Goal: Obtain resource: Download file/media

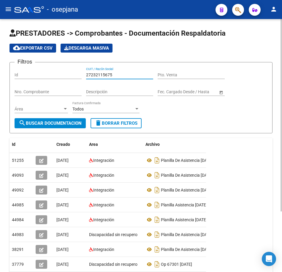
drag, startPoint x: 120, startPoint y: 74, endPoint x: 30, endPoint y: 68, distance: 90.7
click at [30, 68] on div "Filtros Id 27232115675 CUIT / Razón Social Pto. Venta Nro. Comprobante Descripc…" at bounding box center [141, 92] width 253 height 51
paste input "6053310"
click at [52, 123] on span "search Buscar Documentacion" at bounding box center [50, 122] width 63 height 5
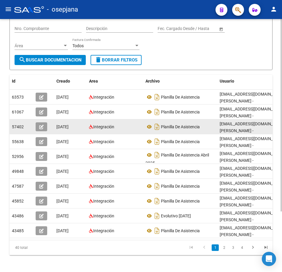
scroll to position [79, 0]
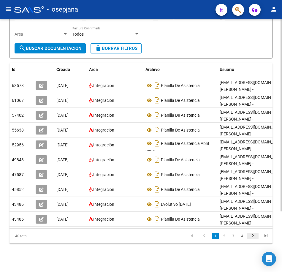
click at [249, 233] on icon "go to next page" at bounding box center [253, 236] width 8 height 7
click at [254, 237] on icon "go to next page" at bounding box center [253, 236] width 8 height 7
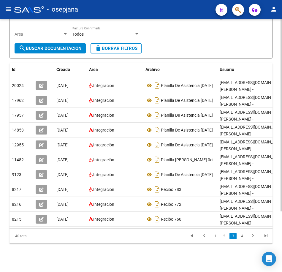
click at [210, 52] on form "Filtros Id 27260533105 CUIT / Razón Social Pto. Venta Nro. Comprobante Descripc…" at bounding box center [140, 22] width 263 height 71
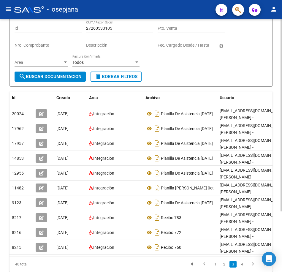
scroll to position [0, 0]
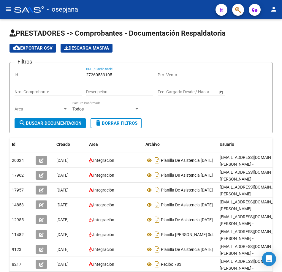
drag, startPoint x: 120, startPoint y: 74, endPoint x: -1, endPoint y: 65, distance: 121.6
click at [0, 65] on html "menu - osepjana person Firma Express Inicio Calendario SSS Instructivos Contact…" at bounding box center [141, 136] width 282 height 272
paste input "86381664"
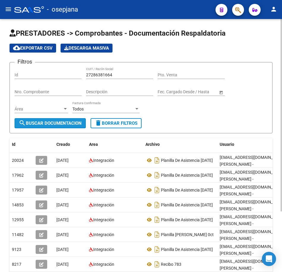
click at [49, 123] on span "search Buscar Documentacion" at bounding box center [50, 122] width 63 height 5
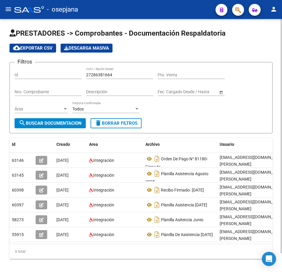
scroll to position [20, 0]
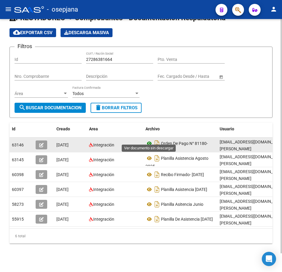
click at [150, 140] on icon at bounding box center [149, 143] width 8 height 7
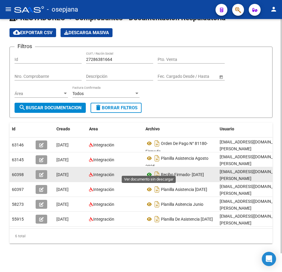
click at [150, 171] on icon at bounding box center [149, 174] width 8 height 7
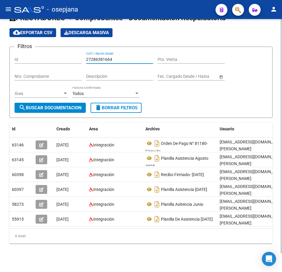
drag, startPoint x: 123, startPoint y: 54, endPoint x: 10, endPoint y: 49, distance: 113.4
click at [10, 49] on form "Filtros Id 27286381664 CUIT / Razón Social Pto. Venta Nro. Comprobante Descripc…" at bounding box center [140, 82] width 263 height 71
paste input "328259562"
click at [41, 109] on form "Filtros Id 27328259562 CUIT / Razón Social Pto. Venta Nro. Comprobante Descripc…" at bounding box center [140, 82] width 263 height 71
click at [44, 105] on span "search Buscar Documentacion" at bounding box center [50, 107] width 63 height 5
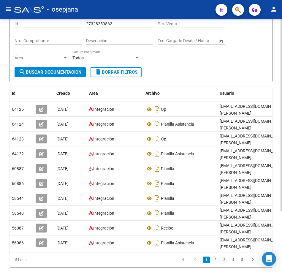
scroll to position [50, 0]
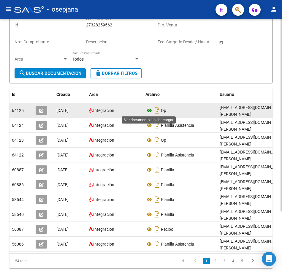
click at [148, 111] on icon at bounding box center [149, 110] width 8 height 7
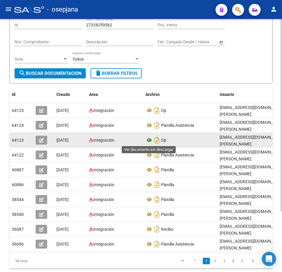
click at [149, 141] on icon at bounding box center [149, 139] width 8 height 7
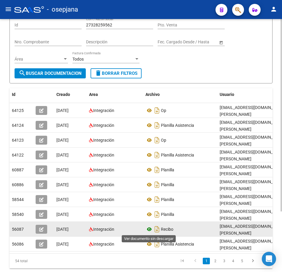
click at [150, 228] on icon at bounding box center [149, 228] width 8 height 7
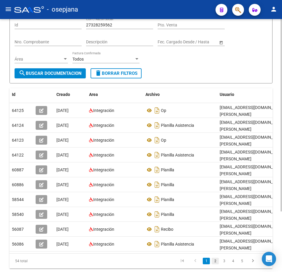
click at [214, 264] on link "2" at bounding box center [214, 260] width 7 height 7
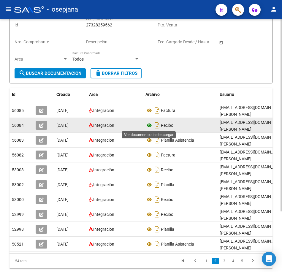
click at [149, 125] on icon at bounding box center [149, 125] width 8 height 7
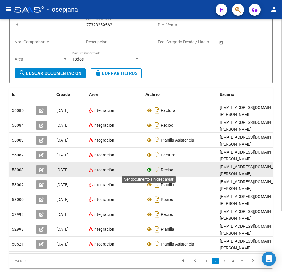
click at [149, 171] on icon at bounding box center [149, 169] width 8 height 7
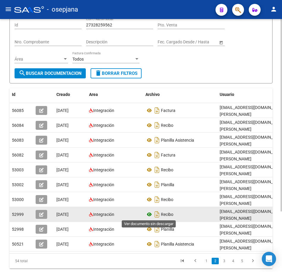
click at [150, 213] on icon at bounding box center [149, 214] width 8 height 7
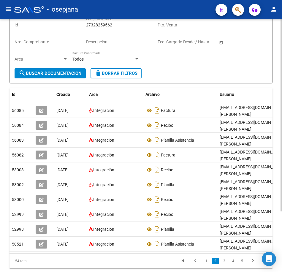
click at [183, 68] on div "Filtros Id 27328259562 CUIT / Razón Social Pto. Venta Nro. Comprobante Descripc…" at bounding box center [141, 42] width 253 height 51
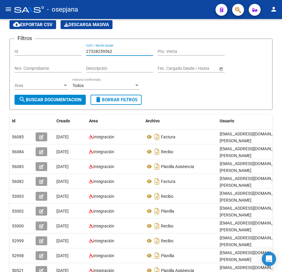
drag, startPoint x: 98, startPoint y: 23, endPoint x: -1, endPoint y: 19, distance: 100.0
click at [0, 19] on html "menu - osepjana person Firma Express Inicio Calendario SSS Instructivos Contact…" at bounding box center [141, 136] width 282 height 272
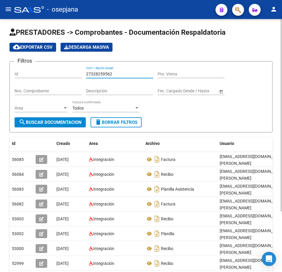
paste input "85124843"
click at [68, 125] on button "search Buscar Documentacion" at bounding box center [50, 122] width 71 height 10
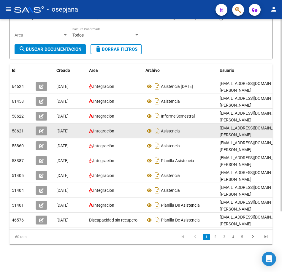
scroll to position [79, 0]
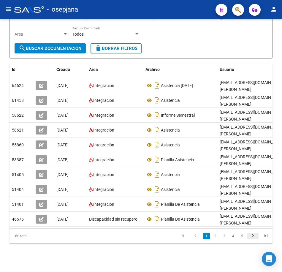
click at [251, 235] on icon "go to next page" at bounding box center [253, 236] width 8 height 7
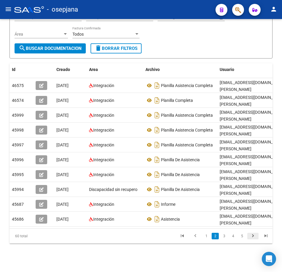
click at [252, 236] on icon "go to next page" at bounding box center [253, 236] width 8 height 7
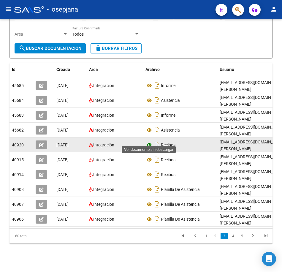
click at [148, 141] on icon at bounding box center [149, 144] width 8 height 7
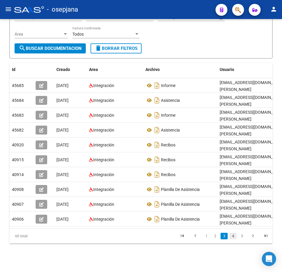
click at [232, 236] on link "4" at bounding box center [232, 236] width 7 height 7
click at [213, 235] on link "3" at bounding box center [214, 236] width 7 height 7
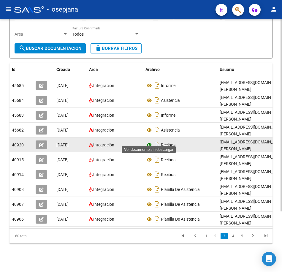
click at [150, 142] on icon at bounding box center [149, 144] width 8 height 7
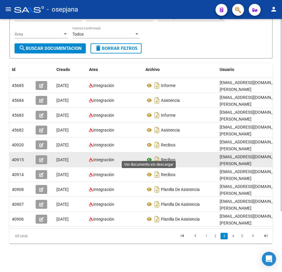
click at [147, 156] on icon at bounding box center [149, 159] width 8 height 7
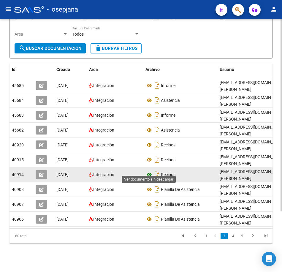
click at [148, 171] on icon at bounding box center [149, 174] width 8 height 7
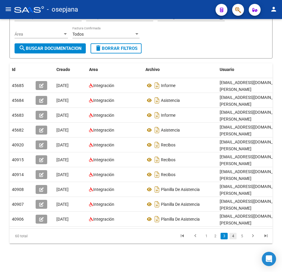
click at [232, 237] on link "4" at bounding box center [232, 236] width 7 height 7
click at [232, 236] on link "5" at bounding box center [232, 236] width 7 height 7
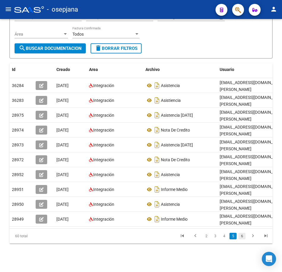
click at [241, 236] on link "6" at bounding box center [241, 236] width 7 height 7
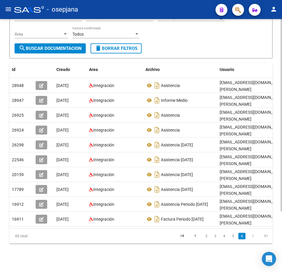
click at [163, 42] on form "Filtros Id 27385124843 CUIT / Razón Social Pto. Venta Nro. Comprobante Descripc…" at bounding box center [140, 22] width 263 height 71
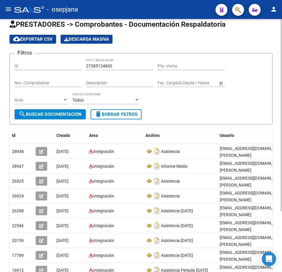
scroll to position [0, 0]
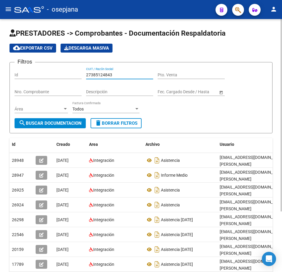
drag, startPoint x: 101, startPoint y: 70, endPoint x: 18, endPoint y: 62, distance: 83.5
click at [18, 67] on div "Filtros Id 27385124843 CUIT / Razón Social Pto. Venta Nro. Comprobante Descripc…" at bounding box center [141, 92] width 253 height 51
paste input "6932072"
click at [49, 122] on span "search Buscar Documentacion" at bounding box center [50, 122] width 63 height 5
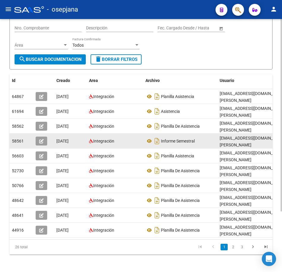
scroll to position [79, 0]
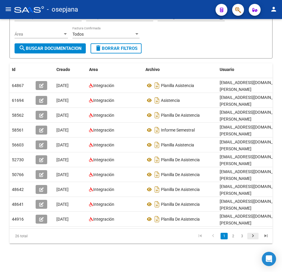
click at [252, 238] on icon "go to next page" at bounding box center [253, 236] width 8 height 7
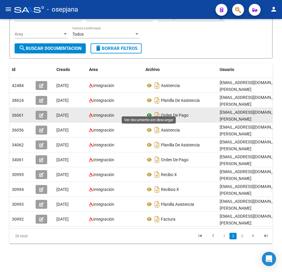
click at [150, 112] on icon at bounding box center [149, 115] width 8 height 7
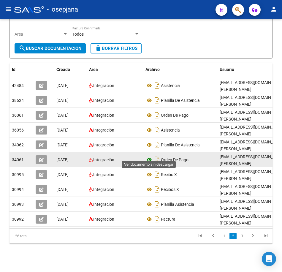
click at [148, 156] on icon at bounding box center [149, 159] width 8 height 7
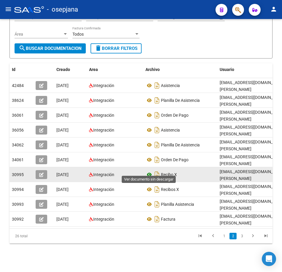
click at [148, 171] on icon at bounding box center [149, 174] width 8 height 7
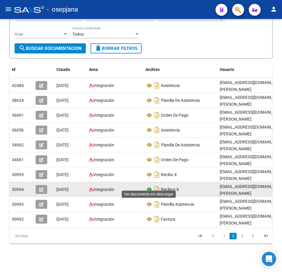
click at [149, 186] on icon at bounding box center [149, 189] width 8 height 7
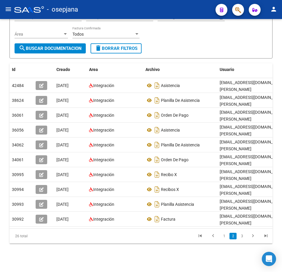
click at [222, 38] on div "Filtros Id 27386932072 CUIT / Razón Social Pto. Venta Nro. Comprobante Descripc…" at bounding box center [141, 17] width 253 height 51
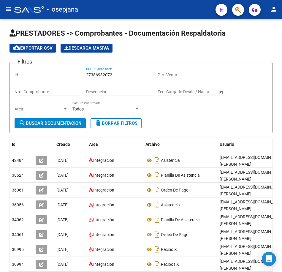
drag, startPoint x: 112, startPoint y: 74, endPoint x: -1, endPoint y: 57, distance: 114.4
click at [0, 57] on html "menu - osepjana person Firma Express Inicio Calendario SSS Instructivos Contact…" at bounding box center [141, 136] width 282 height 272
paste input "404994528"
click at [46, 126] on button "search Buscar Documentacion" at bounding box center [50, 123] width 71 height 10
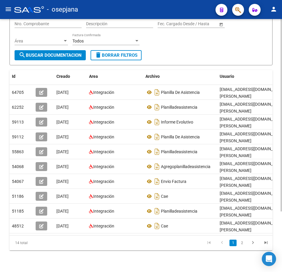
scroll to position [79, 0]
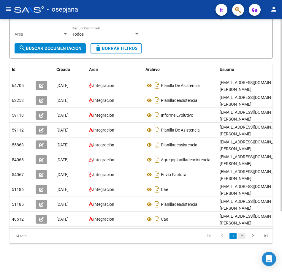
click at [241, 237] on link "2" at bounding box center [241, 236] width 7 height 7
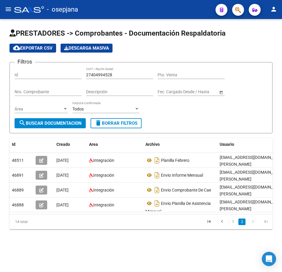
scroll to position [0, 0]
drag, startPoint x: 101, startPoint y: 74, endPoint x: 18, endPoint y: 66, distance: 83.4
click at [18, 66] on form "Filtros Id 27404994528 CUIT / Razón Social Pto. Venta Nro. Comprobante Descripc…" at bounding box center [140, 97] width 263 height 71
paste input "5697055"
click at [71, 120] on button "search Buscar Documentacion" at bounding box center [50, 123] width 71 height 10
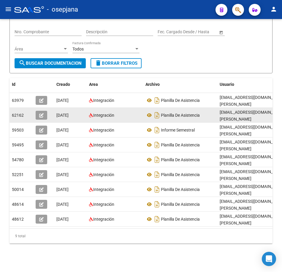
scroll to position [65, 0]
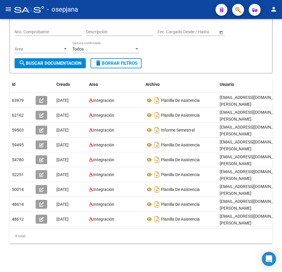
click at [191, 54] on form "Filtros Id 27405697055 CUIT / Razón Social Pto. Venta Nro. Comprobante Descripc…" at bounding box center [140, 37] width 263 height 71
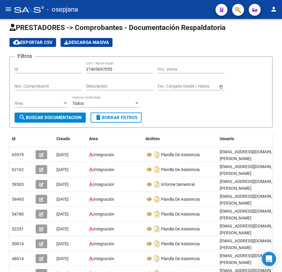
scroll to position [5, 0]
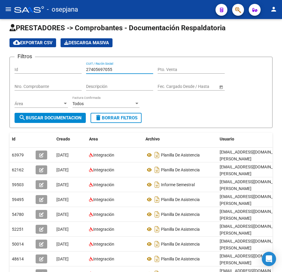
drag, startPoint x: 115, startPoint y: 67, endPoint x: 37, endPoint y: 66, distance: 77.7
click at [37, 66] on div "Filtros Id 27405697055 CUIT / Razón Social Pto. Venta Nro. Comprobante Descripc…" at bounding box center [141, 87] width 253 height 51
paste input "7290084"
click at [71, 117] on span "search Buscar Documentacion" at bounding box center [50, 117] width 63 height 5
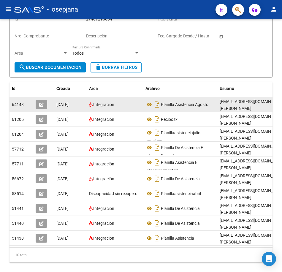
scroll to position [65, 0]
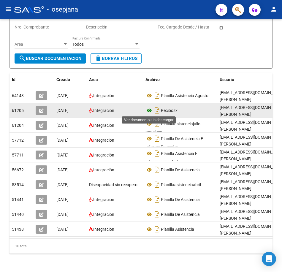
click at [150, 111] on icon at bounding box center [149, 110] width 8 height 7
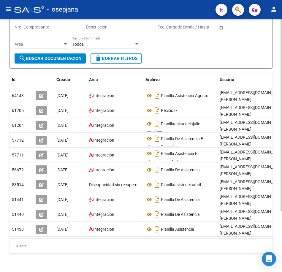
click at [210, 62] on form "Filtros Id 27407290084 CUIT / Razón Social Pto. Venta Nro. Comprobante Descripc…" at bounding box center [140, 32] width 263 height 71
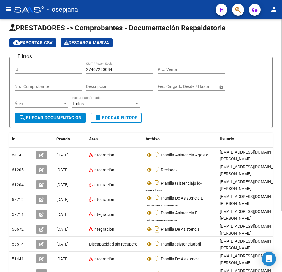
scroll to position [0, 0]
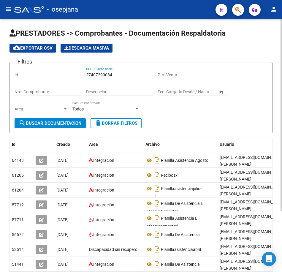
drag, startPoint x: 116, startPoint y: 74, endPoint x: 12, endPoint y: 71, distance: 103.9
click at [12, 71] on form "Filtros Id 27407290084 CUIT / Razón Social Pto. Venta Nro. Comprobante Descripc…" at bounding box center [140, 97] width 263 height 71
paste input "26456627"
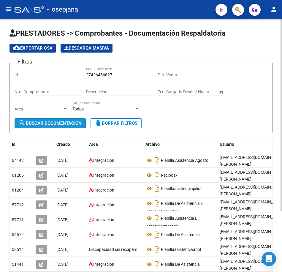
click at [60, 122] on span "search Buscar Documentacion" at bounding box center [50, 122] width 63 height 5
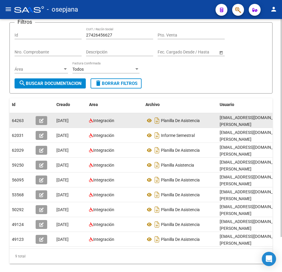
scroll to position [41, 0]
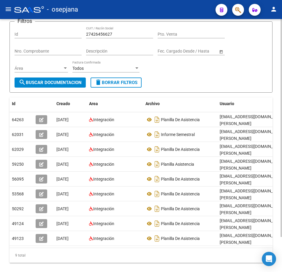
click at [191, 74] on div "Filtros Id 27426456627 CUIT / Razón Social Pto. Venta Nro. Comprobante Descripc…" at bounding box center [141, 51] width 253 height 51
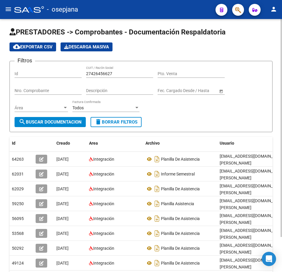
scroll to position [0, 0]
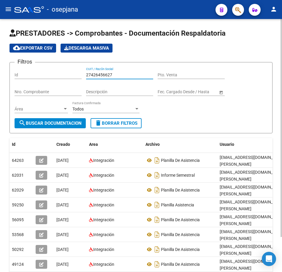
drag, startPoint x: 118, startPoint y: 75, endPoint x: 46, endPoint y: 69, distance: 72.6
click at [46, 69] on div "Filtros Id 27426456627 CUIT / Razón Social Pto. Venta Nro. Comprobante Descripc…" at bounding box center [141, 92] width 253 height 51
paste input "30708829664"
click at [76, 120] on span "search Buscar Documentacion" at bounding box center [50, 122] width 63 height 5
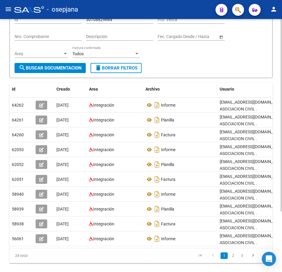
scroll to position [79, 0]
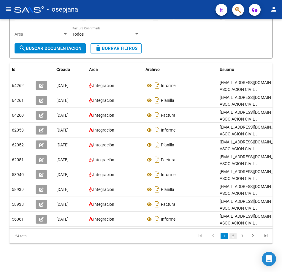
click at [234, 238] on link "2" at bounding box center [232, 236] width 7 height 7
click at [239, 238] on link "3" at bounding box center [241, 236] width 7 height 7
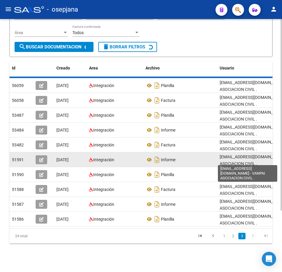
scroll to position [0, 0]
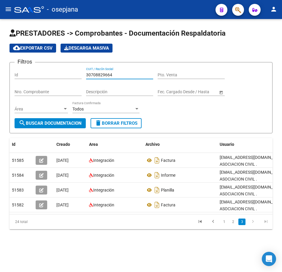
drag, startPoint x: 121, startPoint y: 77, endPoint x: 27, endPoint y: 69, distance: 94.1
click at [27, 69] on div "Filtros Id 30708829664 CUIT / Razón Social Pto. Venta Nro. Comprobante Descripc…" at bounding box center [141, 92] width 253 height 51
paste input "27366160049"
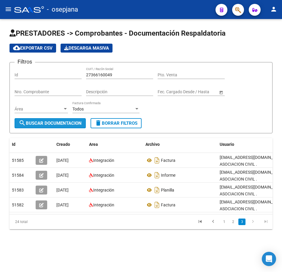
click at [71, 123] on span "search Buscar Documentacion" at bounding box center [50, 122] width 63 height 5
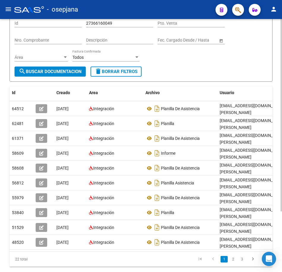
scroll to position [79, 0]
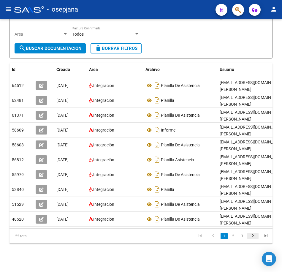
click at [255, 238] on icon "go to next page" at bounding box center [253, 236] width 8 height 7
click at [254, 238] on icon "go to next page" at bounding box center [253, 236] width 8 height 7
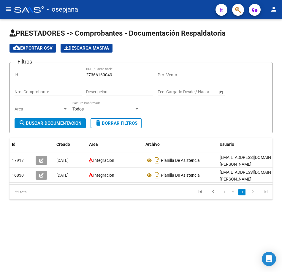
scroll to position [0, 0]
drag, startPoint x: 124, startPoint y: 75, endPoint x: 45, endPoint y: 71, distance: 79.0
click at [47, 72] on div "Filtros Id 27366160049 CUIT / Razón Social Pto. Venta Nro. Comprobante Descripc…" at bounding box center [141, 92] width 253 height 51
paste input "09526738"
click at [68, 121] on span "search Buscar Documentacion" at bounding box center [50, 122] width 63 height 5
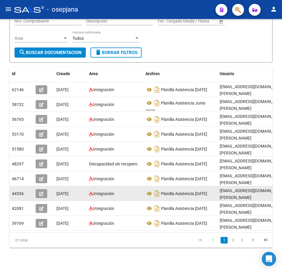
scroll to position [79, 0]
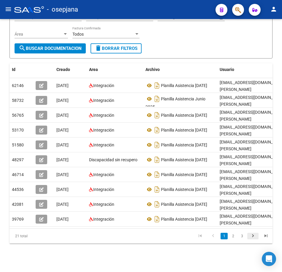
click at [251, 236] on icon "go to next page" at bounding box center [253, 236] width 8 height 7
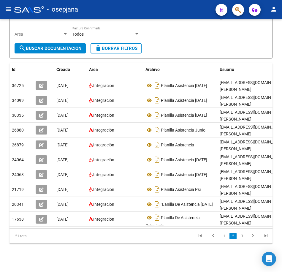
click at [252, 238] on icon "go to next page" at bounding box center [253, 236] width 8 height 7
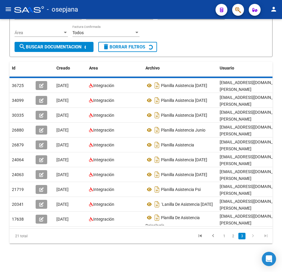
scroll to position [0, 0]
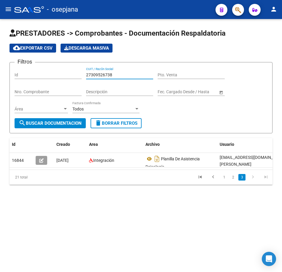
drag, startPoint x: 71, startPoint y: 69, endPoint x: -1, endPoint y: 62, distance: 72.5
click at [0, 62] on html "menu - osepjana person Firma Express Inicio Calendario SSS Instructivos Contact…" at bounding box center [141, 136] width 282 height 272
paste input "0229079671"
click at [43, 120] on span "search Buscar Documentacion" at bounding box center [50, 122] width 63 height 5
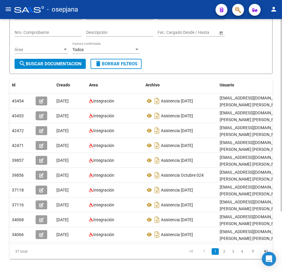
scroll to position [79, 0]
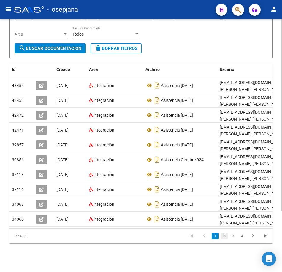
click at [224, 237] on link "2" at bounding box center [223, 236] width 7 height 7
click at [230, 237] on link "3" at bounding box center [232, 236] width 7 height 7
click at [243, 33] on div "Filtros Id 20229079671 CUIT / Razón Social Pto. Venta Nro. Comprobante Descripc…" at bounding box center [141, 17] width 253 height 51
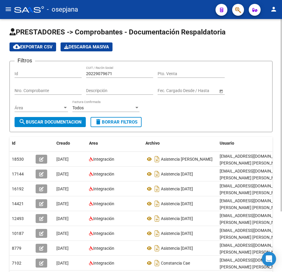
scroll to position [0, 0]
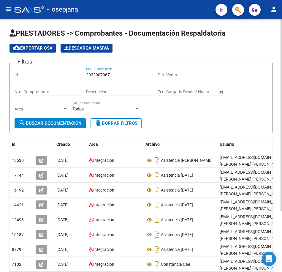
drag, startPoint x: 120, startPoint y: 75, endPoint x: 48, endPoint y: 75, distance: 71.8
click at [48, 74] on div "Filtros Id 20229079671 CUIT / Razón Social Pto. Venta Nro. Comprobante Descripc…" at bounding box center [141, 92] width 253 height 51
paste input "340495064"
click at [63, 121] on span "search Buscar Documentacion" at bounding box center [50, 122] width 63 height 5
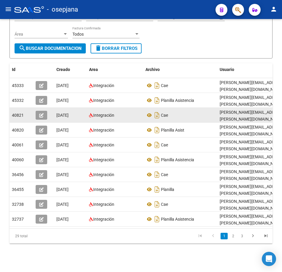
scroll to position [79, 0]
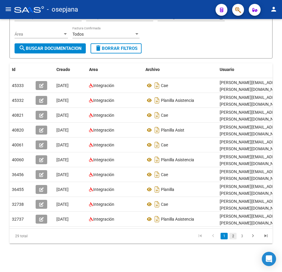
click at [236, 236] on link "2" at bounding box center [232, 236] width 7 height 7
click at [240, 235] on link "3" at bounding box center [241, 236] width 7 height 7
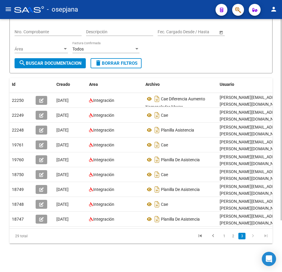
scroll to position [65, 0]
click at [210, 58] on form "Filtros Id 20340495064 CUIT / Razón Social Pto. Venta Nro. Comprobante Descripc…" at bounding box center [140, 37] width 263 height 71
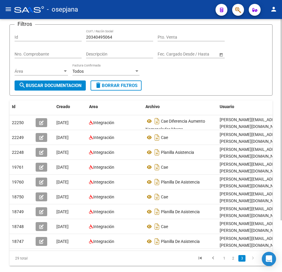
scroll to position [5, 0]
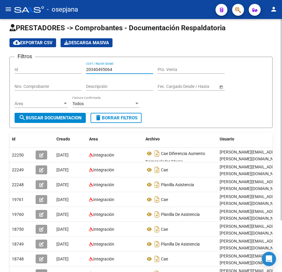
drag, startPoint x: 117, startPoint y: 70, endPoint x: 49, endPoint y: 68, distance: 68.3
click at [49, 68] on div "Filtros Id 20340495064 CUIT / Razón Social Pto. Venta Nro. Comprobante Descripc…" at bounding box center [141, 87] width 253 height 51
paste input "7291392097"
click at [67, 121] on button "search Buscar Documentacion" at bounding box center [50, 118] width 71 height 10
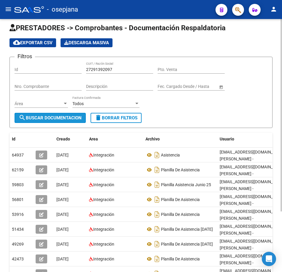
click at [63, 120] on span "search Buscar Documentacion" at bounding box center [50, 117] width 63 height 5
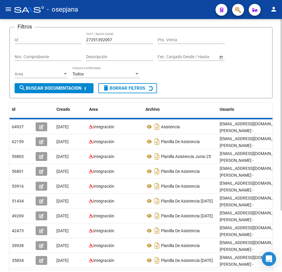
scroll to position [79, 0]
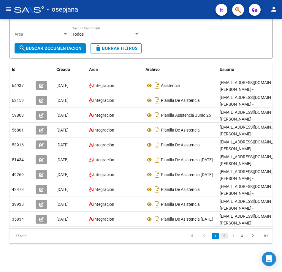
click at [224, 238] on link "2" at bounding box center [223, 236] width 7 height 7
click at [253, 239] on icon "go to next page" at bounding box center [253, 236] width 8 height 7
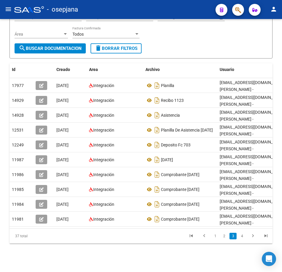
click at [253, 239] on icon "go to next page" at bounding box center [253, 236] width 8 height 7
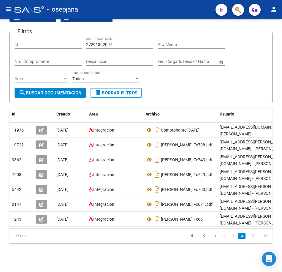
scroll to position [35, 0]
click at [195, 78] on div "Filtros Id 27291392097 CUIT / Razón Social Pto. Venta Nro. Comprobante Descripc…" at bounding box center [141, 62] width 253 height 51
drag, startPoint x: 119, startPoint y: 39, endPoint x: 37, endPoint y: 37, distance: 82.2
click at [37, 37] on div "Filtros Id 27291392097 CUIT / Razón Social Pto. Venta Nro. Comprobante Descripc…" at bounding box center [141, 62] width 253 height 51
paste input "393730981"
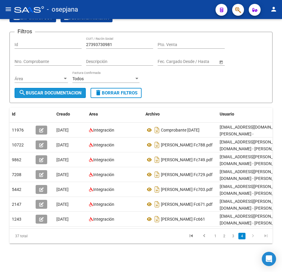
click at [70, 90] on span "search Buscar Documentacion" at bounding box center [50, 92] width 63 height 5
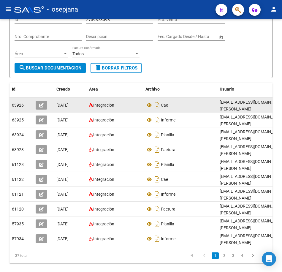
scroll to position [79, 0]
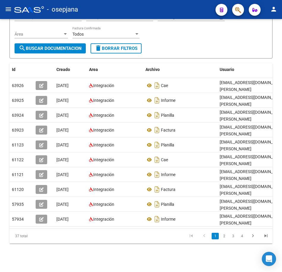
click at [222, 238] on link "2" at bounding box center [223, 236] width 7 height 7
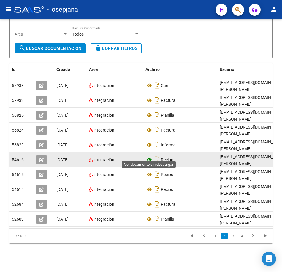
click at [146, 156] on icon at bounding box center [149, 159] width 8 height 7
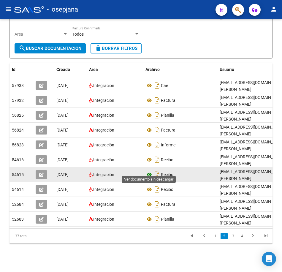
click at [149, 171] on icon at bounding box center [149, 174] width 8 height 7
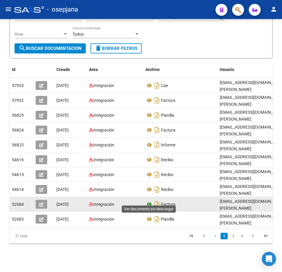
click at [149, 201] on icon at bounding box center [149, 204] width 8 height 7
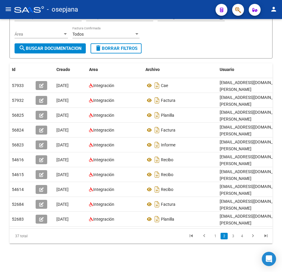
click at [234, 237] on link "3" at bounding box center [232, 236] width 7 height 7
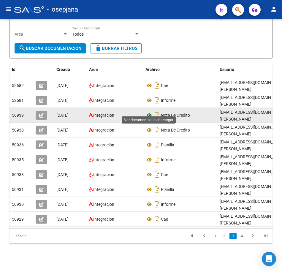
click at [147, 112] on icon at bounding box center [149, 115] width 8 height 7
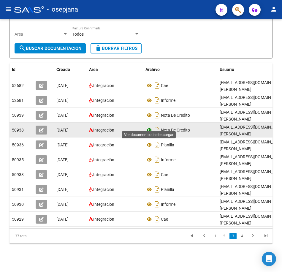
click at [150, 126] on icon at bounding box center [149, 129] width 8 height 7
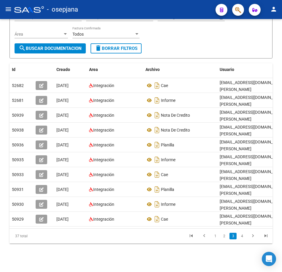
drag, startPoint x: 206, startPoint y: 44, endPoint x: 209, endPoint y: 53, distance: 10.0
click at [206, 44] on form "Filtros Id 27393730981 CUIT / Razón Social Pto. Venta Nro. Comprobante Descripc…" at bounding box center [140, 22] width 263 height 71
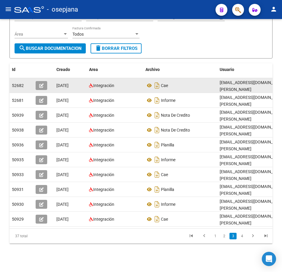
scroll to position [0, 0]
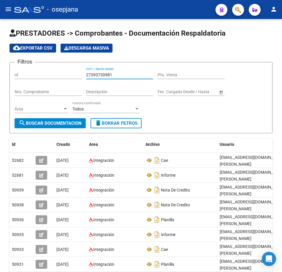
drag, startPoint x: 118, startPoint y: 72, endPoint x: 16, endPoint y: 73, distance: 101.7
click at [16, 73] on div "Filtros Id 27393730981 CUIT / Razón Social Pto. Venta Nro. Comprobante Descripc…" at bounding box center [141, 92] width 253 height 51
paste input "261963804"
click at [58, 120] on span "search Buscar Documentacion" at bounding box center [50, 122] width 63 height 5
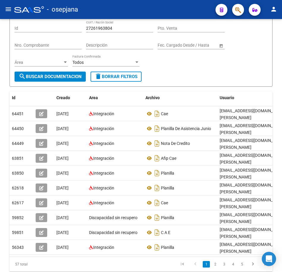
scroll to position [59, 0]
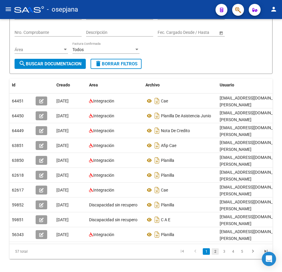
click at [214, 255] on link "2" at bounding box center [214, 251] width 7 height 7
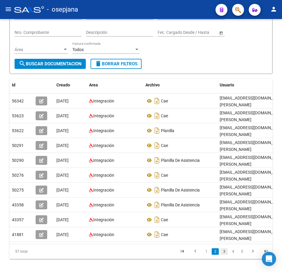
click at [223, 255] on link "3" at bounding box center [223, 251] width 7 height 7
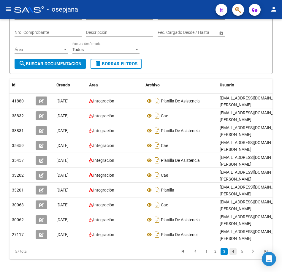
click at [232, 255] on link "4" at bounding box center [232, 251] width 7 height 7
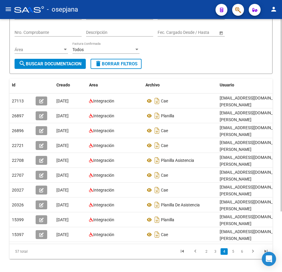
click at [199, 60] on form "Filtros Id 27261963804 CUIT / Razón Social Pto. Venta Nro. Comprobante Descripc…" at bounding box center [140, 38] width 263 height 71
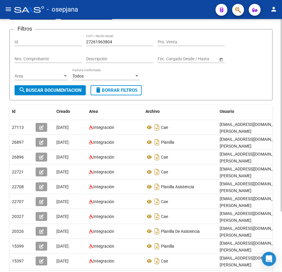
scroll to position [0, 0]
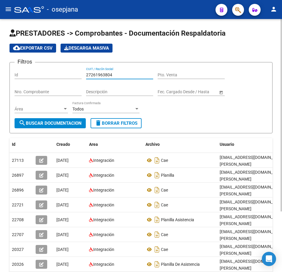
drag, startPoint x: 115, startPoint y: 74, endPoint x: 13, endPoint y: 70, distance: 101.8
click at [13, 70] on form "Filtros Id 27261963804 CUIT / Razón Social Pto. Venta Nro. Comprobante Descripc…" at bounding box center [140, 97] width 263 height 71
paste input "92791025"
click at [57, 122] on span "search Buscar Documentacion" at bounding box center [50, 122] width 63 height 5
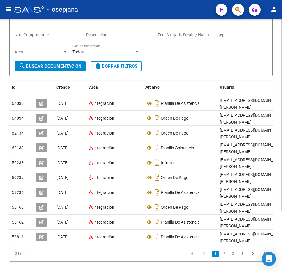
scroll to position [59, 0]
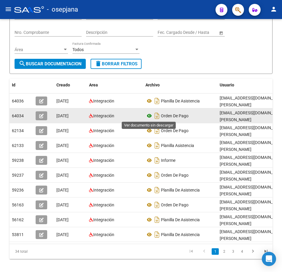
click at [147, 114] on icon at bounding box center [149, 115] width 8 height 7
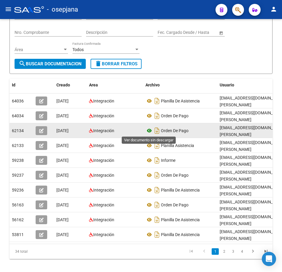
click at [147, 132] on icon at bounding box center [149, 130] width 8 height 7
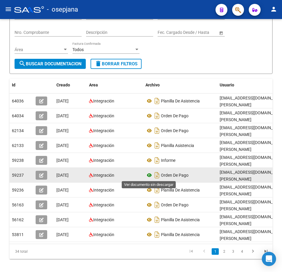
click at [151, 174] on icon at bounding box center [149, 174] width 8 height 7
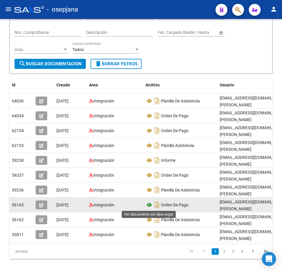
click at [149, 203] on icon at bounding box center [149, 204] width 8 height 7
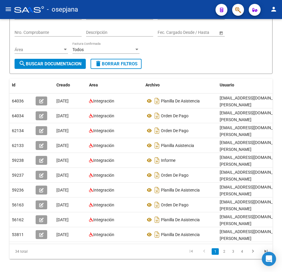
click at [205, 58] on div "Filtros Id 27292791025 CUIT / Razón Social Pto. Venta Nro. Comprobante Descripc…" at bounding box center [141, 33] width 253 height 51
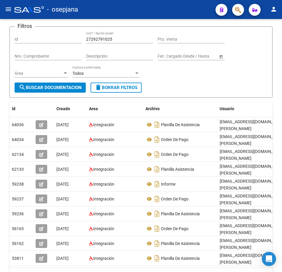
scroll to position [0, 0]
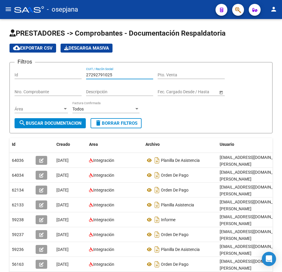
drag, startPoint x: 124, startPoint y: 74, endPoint x: -1, endPoint y: 71, distance: 125.2
click at [0, 71] on html "menu - osepjana person Firma Express Inicio Calendario SSS Instructivos Contact…" at bounding box center [141, 136] width 282 height 272
paste input "402900488"
click at [48, 123] on span "search Buscar Documentacion" at bounding box center [50, 122] width 63 height 5
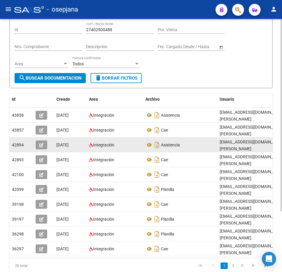
scroll to position [59, 0]
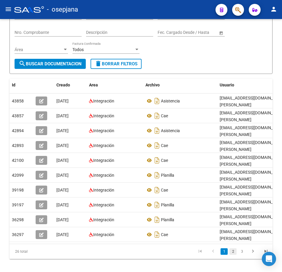
click at [232, 255] on link "2" at bounding box center [232, 251] width 7 height 7
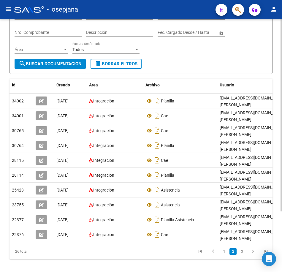
click at [197, 62] on form "Filtros Id 27402900488 CUIT / Razón Social Pto. Venta Nro. Comprobante Descripc…" at bounding box center [140, 38] width 263 height 71
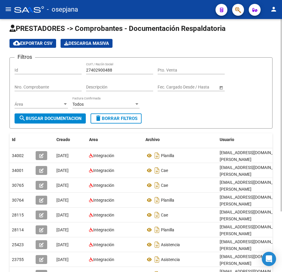
scroll to position [0, 0]
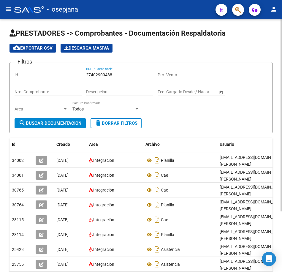
drag, startPoint x: 118, startPoint y: 72, endPoint x: 19, endPoint y: 69, distance: 99.4
click at [19, 69] on div "Filtros Id 27402900488 CUIT / Razón Social Pto. Venta Nro. Comprobante Descripc…" at bounding box center [141, 92] width 253 height 51
paste input "354298010"
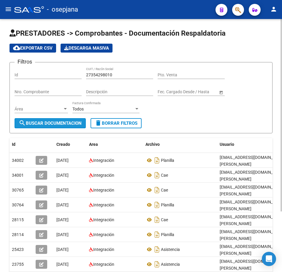
click at [69, 124] on span "search Buscar Documentacion" at bounding box center [50, 122] width 63 height 5
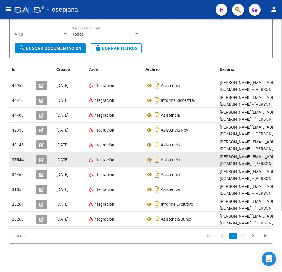
scroll to position [79, 0]
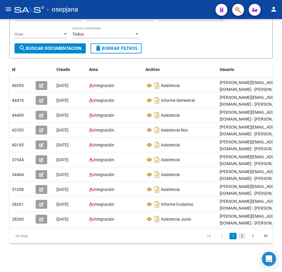
click at [241, 238] on link "2" at bounding box center [241, 236] width 7 height 7
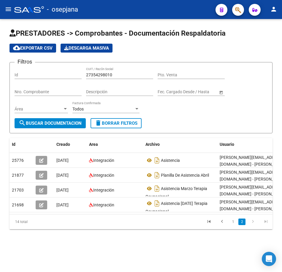
scroll to position [0, 0]
drag, startPoint x: 103, startPoint y: 70, endPoint x: 20, endPoint y: 59, distance: 83.2
click at [20, 67] on div "Filtros Id 27354298010 CUIT / Razón Social Pto. Venta Nro. Comprobante Descripc…" at bounding box center [141, 92] width 253 height 51
paste input "0295262711"
click at [61, 125] on span "search Buscar Documentacion" at bounding box center [50, 122] width 63 height 5
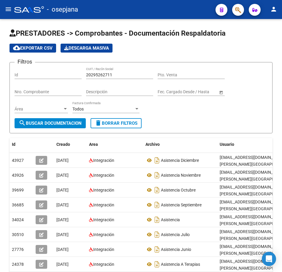
scroll to position [1, 0]
click at [221, 126] on form "Filtros Id 20295262711 CUIT / Razón Social Pto. Venta Nro. Comprobante Descripc…" at bounding box center [140, 97] width 263 height 71
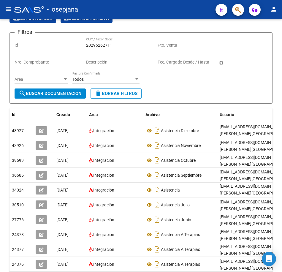
drag, startPoint x: 280, startPoint y: 194, endPoint x: 282, endPoint y: 238, distance: 44.2
click at [282, 238] on html "menu - osepjana person Firma Express Inicio Calendario SSS Instructivos Contact…" at bounding box center [141, 136] width 282 height 272
click at [280, 242] on div "PRESTADORES -> Comprobantes - Documentación Respaldatoria cloud_download Export…" at bounding box center [141, 152] width 282 height 327
click at [228, 79] on div "Filtros Id 20295262711 CUIT / Razón Social Pto. Venta Nro. Comprobante Descripc…" at bounding box center [141, 62] width 253 height 51
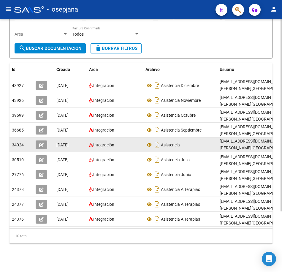
scroll to position [79, 0]
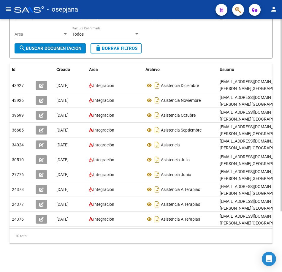
click at [234, 40] on form "Filtros Id 20295262711 CUIT / Razón Social Pto. Venta Nro. Comprobante Descripc…" at bounding box center [140, 22] width 263 height 71
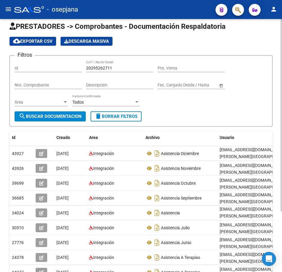
scroll to position [0, 0]
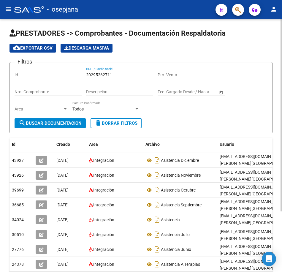
drag, startPoint x: 114, startPoint y: 73, endPoint x: 17, endPoint y: 68, distance: 97.7
click at [6, 69] on div "PRESTADORES -> Comprobantes - Documentación Respaldatoria cloud_download Export…" at bounding box center [141, 182] width 282 height 327
paste input "130203915"
click at [69, 121] on span "search Buscar Documentacion" at bounding box center [50, 122] width 63 height 5
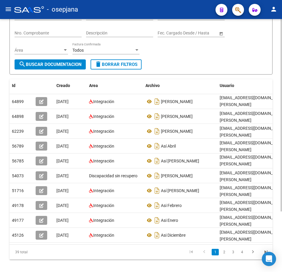
scroll to position [59, 0]
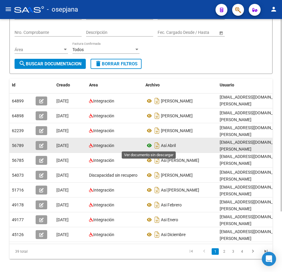
click at [148, 146] on icon at bounding box center [149, 145] width 8 height 7
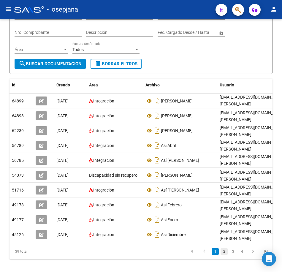
click at [225, 255] on link "2" at bounding box center [223, 251] width 7 height 7
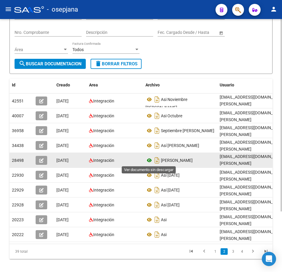
click at [150, 160] on icon at bounding box center [149, 160] width 8 height 7
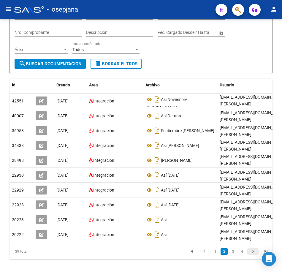
click at [251, 255] on icon "go to next page" at bounding box center [253, 251] width 8 height 7
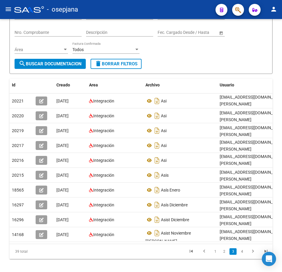
drag, startPoint x: 174, startPoint y: 51, endPoint x: 176, endPoint y: 55, distance: 4.1
click at [174, 51] on div "Filtros Id 20130203915 CUIT / Razón Social Pto. Venta Nro. Comprobante Descripc…" at bounding box center [141, 33] width 253 height 51
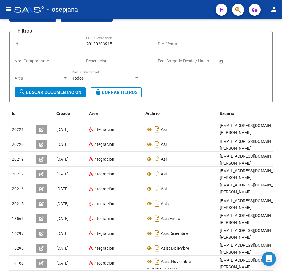
scroll to position [0, 0]
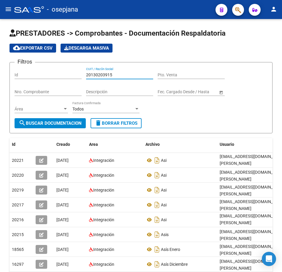
drag, startPoint x: 118, startPoint y: 72, endPoint x: 2, endPoint y: 68, distance: 115.5
click at [0, 69] on html "menu - osepjana person Firma Express Inicio Calendario SSS Instructivos Contact…" at bounding box center [141, 136] width 282 height 272
paste input "6040555"
click at [46, 125] on span "search Buscar Documentacion" at bounding box center [50, 122] width 63 height 5
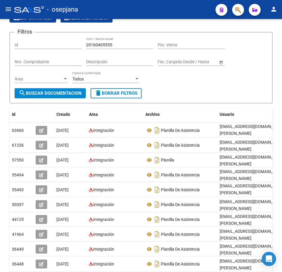
scroll to position [59, 0]
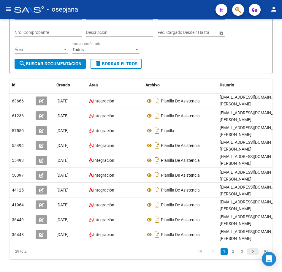
click at [253, 255] on icon "go to next page" at bounding box center [253, 251] width 8 height 7
click at [255, 254] on icon "go to next page" at bounding box center [253, 251] width 8 height 7
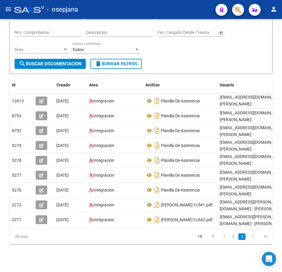
click at [214, 72] on form "Filtros Id 20160405555 CUIT / Razón Social Pto. Venta Nro. Comprobante Descripc…" at bounding box center [140, 38] width 263 height 71
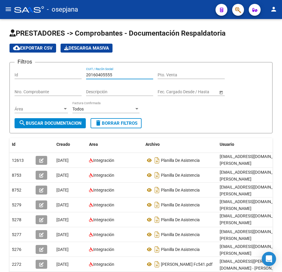
drag, startPoint x: 112, startPoint y: 74, endPoint x: 18, endPoint y: 70, distance: 93.5
click at [23, 70] on div "Filtros Id 20160405555 CUIT / Razón Social Pto. Venta Nro. Comprobante Descripc…" at bounding box center [141, 92] width 253 height 51
paste input "204041548"
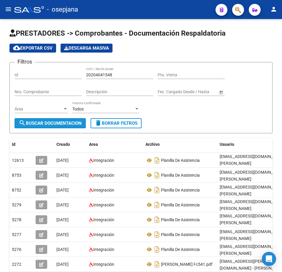
click at [68, 123] on span "search Buscar Documentacion" at bounding box center [50, 122] width 63 height 5
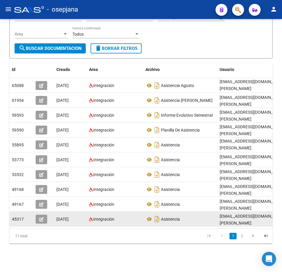
scroll to position [79, 0]
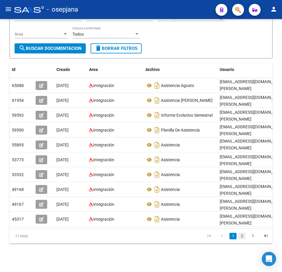
click at [242, 237] on link "2" at bounding box center [241, 236] width 7 height 7
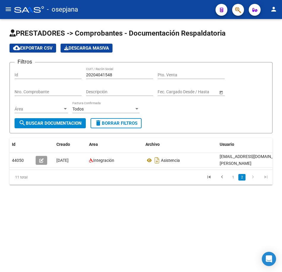
scroll to position [0, 0]
drag, startPoint x: 33, startPoint y: 71, endPoint x: 36, endPoint y: 73, distance: 3.5
click at [32, 71] on div "Filtros Id 20204041548 CUIT / Razón Social Pto. Venta Nro. Comprobante Descripc…" at bounding box center [141, 92] width 253 height 51
paste input "28092933"
click at [59, 121] on span "search Buscar Documentacion" at bounding box center [50, 122] width 63 height 5
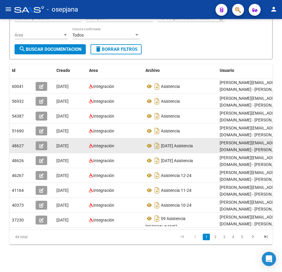
scroll to position [79, 0]
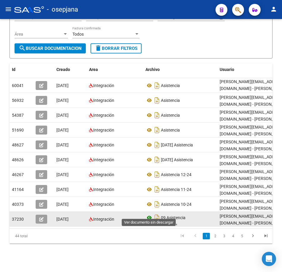
click at [151, 214] on icon at bounding box center [149, 217] width 8 height 7
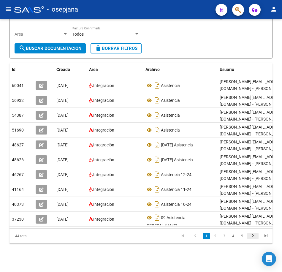
click at [252, 236] on icon "go to next page" at bounding box center [253, 236] width 8 height 7
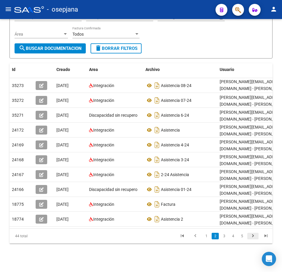
click at [252, 236] on icon "go to next page" at bounding box center [253, 236] width 8 height 7
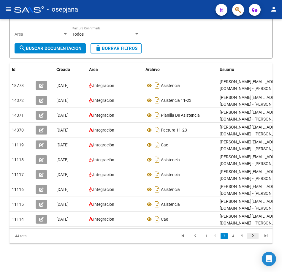
click at [252, 236] on icon "go to next page" at bounding box center [253, 236] width 8 height 7
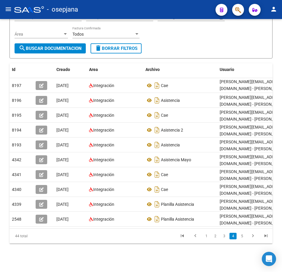
click at [200, 51] on form "Filtros Id 20228092933 CUIT / Razón Social Pto. Venta Nro. Comprobante Descripc…" at bounding box center [140, 22] width 263 height 71
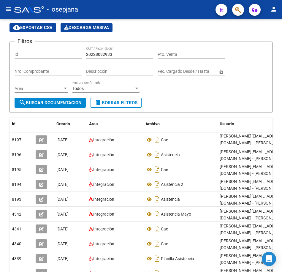
scroll to position [20, 0]
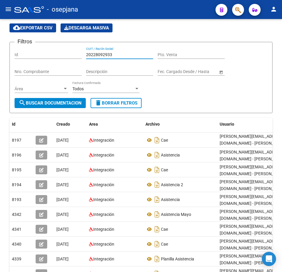
drag, startPoint x: 120, startPoint y: 53, endPoint x: 36, endPoint y: 50, distance: 83.1
click at [36, 50] on div "Filtros Id 20228092933 CUIT / Razón Social Pto. Venta Nro. Comprobante Descripc…" at bounding box center [141, 72] width 253 height 51
paste input "702096"
click at [63, 101] on span "search Buscar Documentacion" at bounding box center [50, 102] width 63 height 5
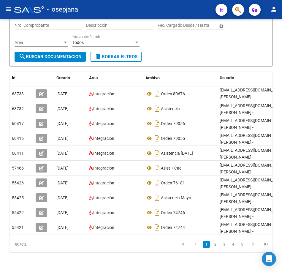
scroll to position [79, 0]
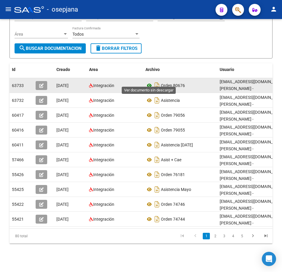
click at [149, 82] on icon at bounding box center [149, 85] width 8 height 7
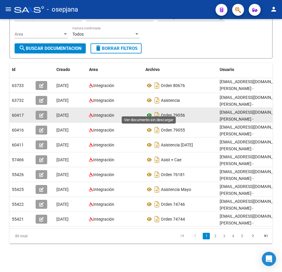
click at [150, 112] on icon at bounding box center [149, 115] width 8 height 7
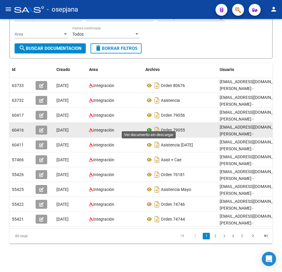
click at [149, 126] on icon at bounding box center [149, 129] width 8 height 7
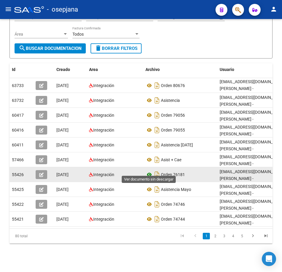
click at [148, 171] on icon at bounding box center [149, 174] width 8 height 7
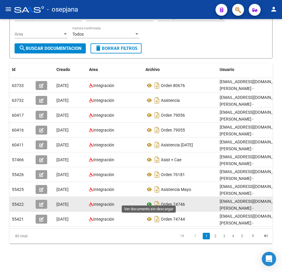
click at [148, 201] on icon at bounding box center [149, 204] width 8 height 7
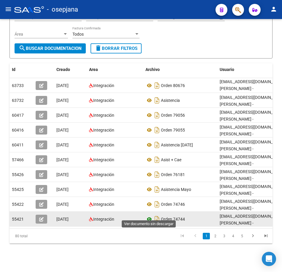
click at [150, 215] on icon at bounding box center [149, 218] width 8 height 7
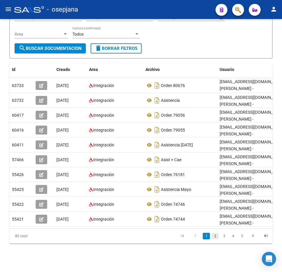
click at [218, 236] on link "2" at bounding box center [214, 236] width 7 height 7
click at [253, 236] on icon "go to next page" at bounding box center [253, 236] width 8 height 7
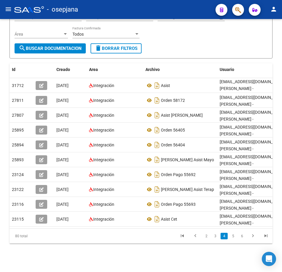
click at [227, 48] on form "Filtros Id 20227020963 CUIT / Razón Social Pto. Venta Nro. Comprobante Descripc…" at bounding box center [140, 22] width 263 height 71
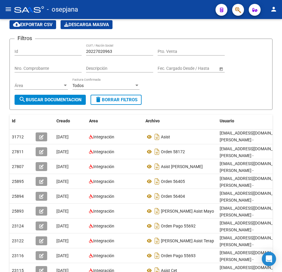
scroll to position [0, 0]
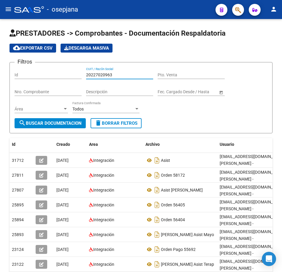
drag, startPoint x: 19, startPoint y: 71, endPoint x: 2, endPoint y: 71, distance: 16.9
click at [9, 71] on div "PRESTADORES -> Comprobantes - Documentación Respaldatoria cloud_download Export…" at bounding box center [141, 182] width 282 height 327
paste input "5677972"
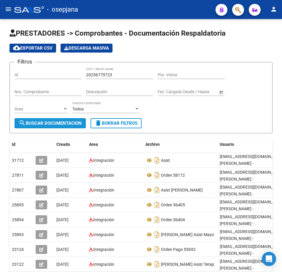
click at [37, 121] on span "search Buscar Documentacion" at bounding box center [50, 122] width 63 height 5
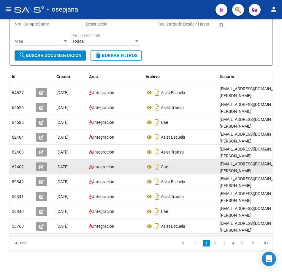
scroll to position [79, 0]
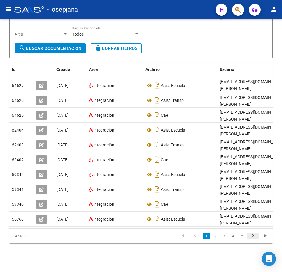
click at [253, 237] on icon "go to next page" at bounding box center [253, 236] width 8 height 7
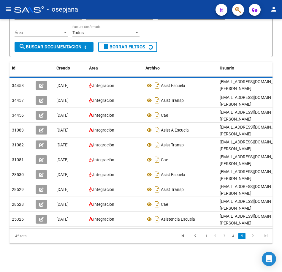
scroll to position [5, 0]
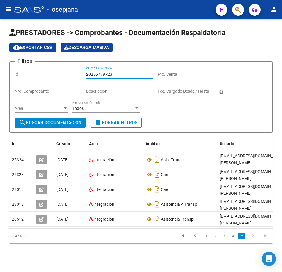
drag, startPoint x: 94, startPoint y: 67, endPoint x: 31, endPoint y: 65, distance: 62.3
click at [31, 66] on div "Filtros Id 20256779723 CUIT / Razón Social Pto. Venta Nro. Comprobante Descripc…" at bounding box center [141, 91] width 253 height 51
paste input "8478178"
click at [48, 117] on button "search Buscar Documentacion" at bounding box center [50, 122] width 71 height 10
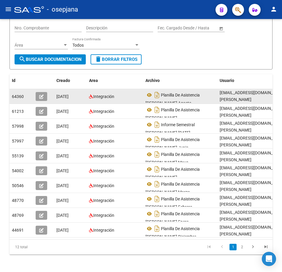
scroll to position [65, 0]
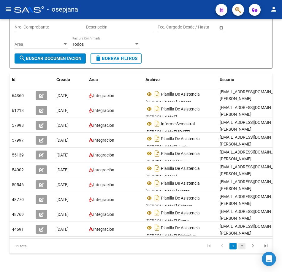
click at [239, 249] on link "2" at bounding box center [241, 246] width 7 height 7
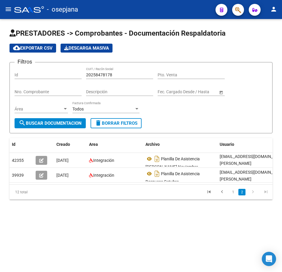
scroll to position [0, 0]
drag, startPoint x: 115, startPoint y: 74, endPoint x: 43, endPoint y: 68, distance: 72.9
click at [49, 69] on div "Filtros Id 20258478178 CUIT / Razón Social Pto. Venta Nro. Comprobante Descripc…" at bounding box center [141, 92] width 253 height 51
paste input "62638902"
click at [64, 121] on span "search Buscar Documentacion" at bounding box center [50, 122] width 63 height 5
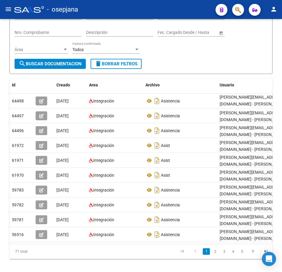
scroll to position [79, 0]
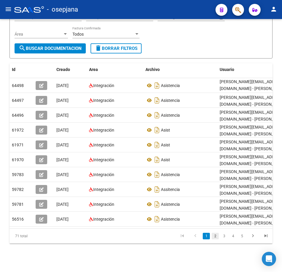
click at [217, 236] on link "2" at bounding box center [214, 236] width 7 height 7
click at [221, 237] on link "3" at bounding box center [223, 236] width 7 height 7
click at [232, 238] on link "4" at bounding box center [232, 236] width 7 height 7
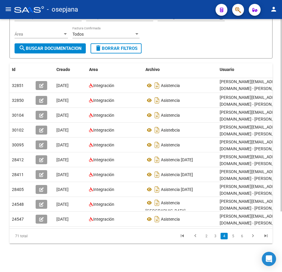
click at [218, 50] on form "Filtros Id 20262638902 CUIT / Razón Social Pto. Venta Nro. Comprobante Descripc…" at bounding box center [140, 22] width 263 height 71
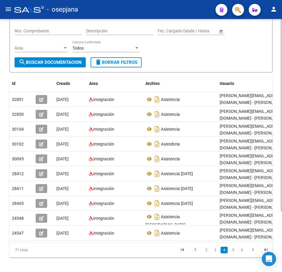
scroll to position [0, 0]
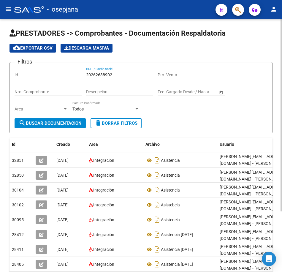
drag, startPoint x: 120, startPoint y: 75, endPoint x: 14, endPoint y: 63, distance: 107.5
click at [14, 63] on form "Filtros Id 20262638902 CUIT / Razón Social Pto. Venta Nro. Comprobante Descripc…" at bounding box center [140, 97] width 263 height 71
paste input "88021695"
click at [61, 120] on button "search Buscar Documentacion" at bounding box center [50, 123] width 71 height 10
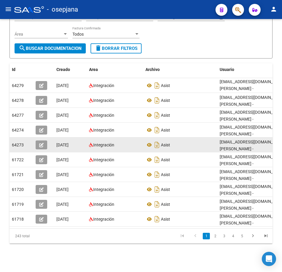
scroll to position [79, 0]
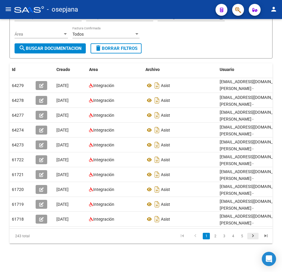
click at [256, 237] on icon "go to next page" at bounding box center [253, 236] width 8 height 7
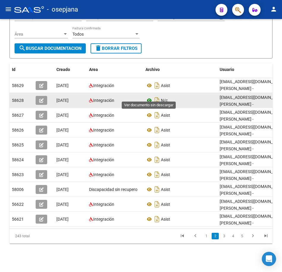
click at [150, 97] on icon at bounding box center [149, 100] width 8 height 7
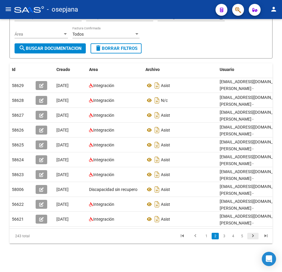
click at [252, 235] on icon "go to next page" at bounding box center [253, 236] width 8 height 7
click at [251, 236] on icon "go to next page" at bounding box center [253, 236] width 8 height 7
click at [199, 51] on form "Filtros Id 20288021695 CUIT / Razón Social Pto. Venta Nro. Comprobante Descripc…" at bounding box center [140, 22] width 263 height 71
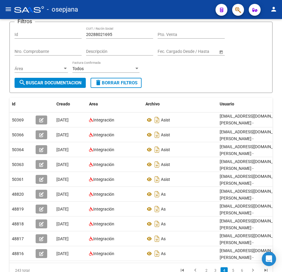
scroll to position [0, 0]
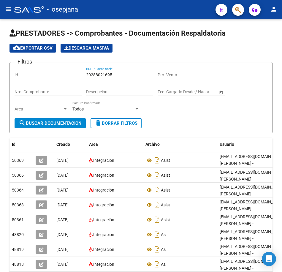
drag, startPoint x: 114, startPoint y: 74, endPoint x: -1, endPoint y: 67, distance: 115.9
click at [0, 67] on html "menu - osepjana person Firma Express Inicio Calendario SSS Instructivos Contact…" at bounding box center [141, 136] width 282 height 272
paste input "306058887"
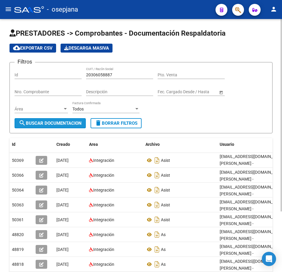
click at [73, 122] on span "search Buscar Documentacion" at bounding box center [50, 122] width 63 height 5
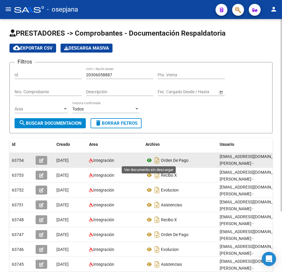
click at [149, 159] on icon at bounding box center [149, 160] width 8 height 7
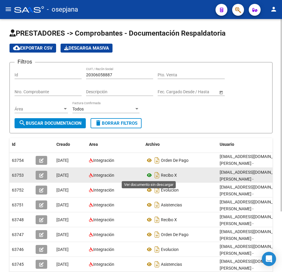
click at [149, 174] on icon at bounding box center [149, 174] width 8 height 7
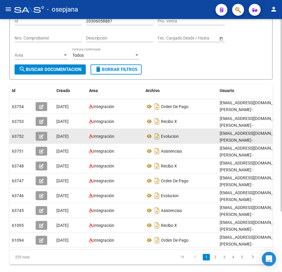
scroll to position [59, 0]
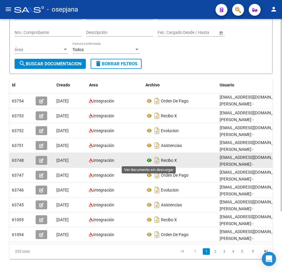
click at [148, 160] on icon at bounding box center [149, 160] width 8 height 7
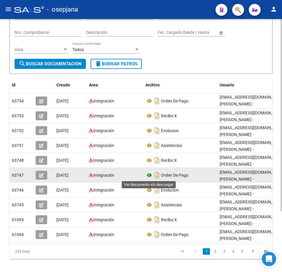
click at [149, 175] on icon at bounding box center [149, 174] width 8 height 7
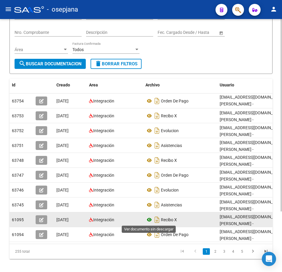
click at [150, 218] on icon at bounding box center [149, 219] width 8 height 7
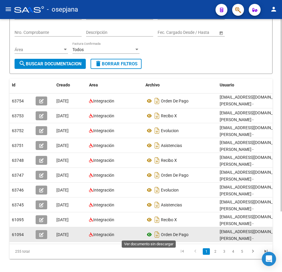
click at [151, 235] on icon at bounding box center [149, 234] width 8 height 7
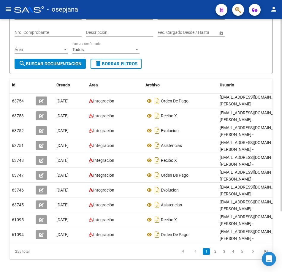
click at [166, 57] on div "Filtros Id 20306058887 CUIT / Razón Social Pto. Venta Nro. Comprobante Descripc…" at bounding box center [141, 33] width 253 height 51
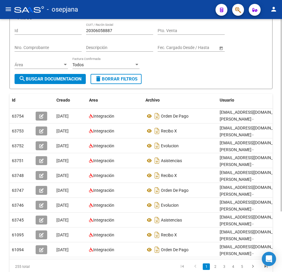
scroll to position [0, 0]
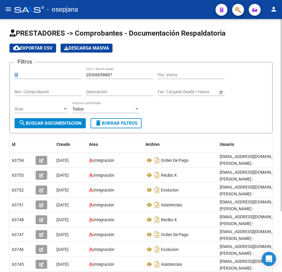
drag, startPoint x: 60, startPoint y: 71, endPoint x: 22, endPoint y: 73, distance: 38.3
click at [22, 73] on div "Filtros Id 20306058887 CUIT / Razón Social Pto. Venta Nro. Comprobante Descripc…" at bounding box center [141, 92] width 253 height 51
click at [126, 72] on div "20306058887 CUIT / Razón Social" at bounding box center [119, 73] width 67 height 12
drag, startPoint x: 124, startPoint y: 73, endPoint x: 25, endPoint y: 74, distance: 99.1
click at [25, 74] on div "Filtros Id 20306058887 CUIT / Razón Social Pto. Venta Nro. Comprobante Descripc…" at bounding box center [141, 92] width 253 height 51
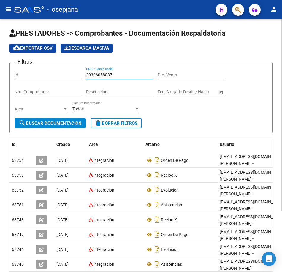
paste input "8465226"
click at [66, 123] on span "search Buscar Documentacion" at bounding box center [50, 122] width 63 height 5
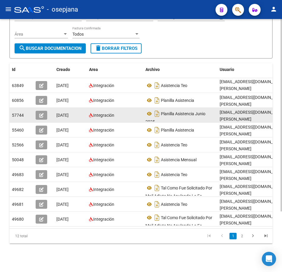
scroll to position [79, 0]
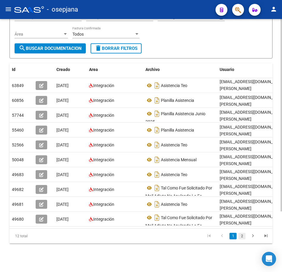
click at [241, 236] on link "2" at bounding box center [241, 236] width 7 height 7
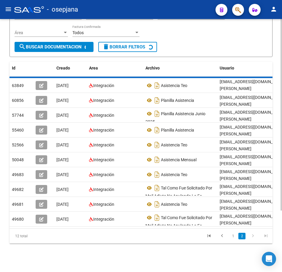
scroll to position [0, 0]
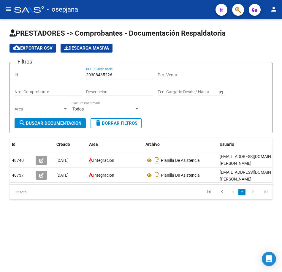
drag, startPoint x: 123, startPoint y: 75, endPoint x: 28, endPoint y: 72, distance: 94.7
click at [28, 72] on div "Filtros Id 20308465226 CUIT / Razón Social Pto. Venta Nro. Comprobante Descripc…" at bounding box center [141, 92] width 253 height 51
paste input "3220810534"
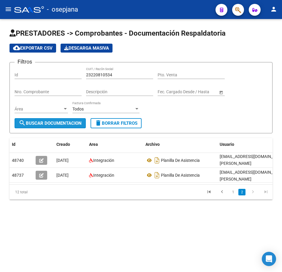
click at [64, 125] on span "search Buscar Documentacion" at bounding box center [50, 122] width 63 height 5
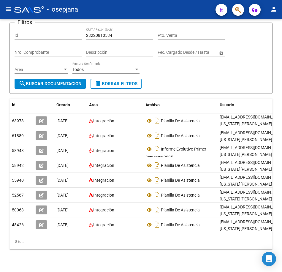
scroll to position [50, 0]
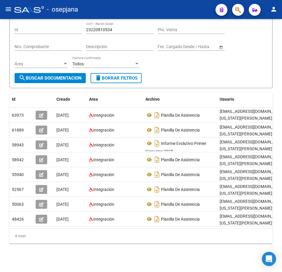
click at [191, 72] on form "Filtros Id 23220810534 CUIT / Razón Social Pto. Venta Nro. Comprobante Descripc…" at bounding box center [140, 52] width 263 height 71
drag, startPoint x: 120, startPoint y: 24, endPoint x: 24, endPoint y: 25, distance: 95.8
click at [24, 25] on div "Filtros Id 23220810534 CUIT / Razón Social Pto. Venta Nro. Comprobante Descripc…" at bounding box center [141, 47] width 253 height 51
paste input "6248201"
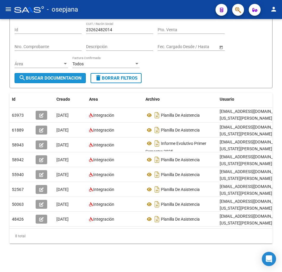
click at [64, 75] on span "search Buscar Documentacion" at bounding box center [50, 77] width 63 height 5
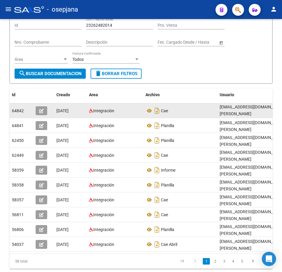
scroll to position [79, 0]
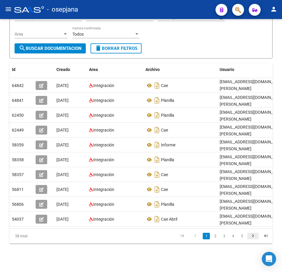
click at [251, 236] on icon "go to next page" at bounding box center [253, 236] width 8 height 7
click at [251, 237] on icon "go to next page" at bounding box center [253, 236] width 8 height 7
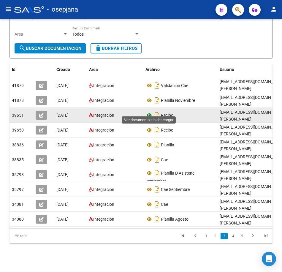
click at [148, 112] on icon at bounding box center [149, 115] width 8 height 7
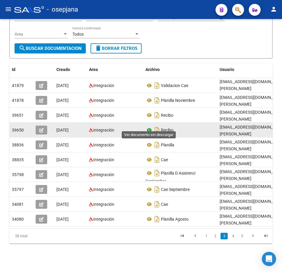
click at [150, 126] on icon at bounding box center [149, 129] width 8 height 7
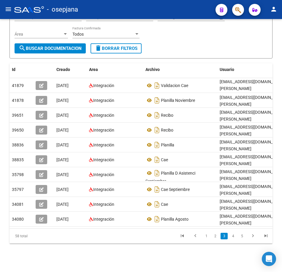
click at [225, 43] on form "Filtros Id 23262482014 CUIT / Razón Social Pto. Venta Nro. Comprobante Descripc…" at bounding box center [140, 22] width 263 height 71
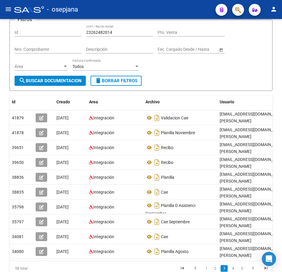
scroll to position [0, 0]
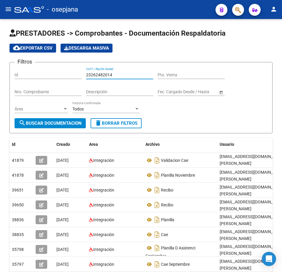
drag, startPoint x: 116, startPoint y: 73, endPoint x: 36, endPoint y: 73, distance: 80.4
click at [37, 73] on div "Filtros Id 23262482014 CUIT / Razón Social Pto. Venta Nro. Comprobante Descripc…" at bounding box center [141, 92] width 253 height 51
paste input "8740840"
click at [75, 119] on button "search Buscar Documentacion" at bounding box center [50, 123] width 71 height 10
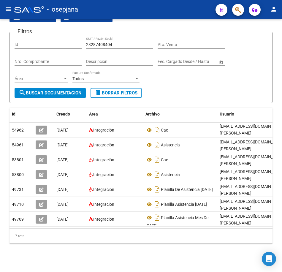
scroll to position [35, 0]
click at [206, 84] on form "Filtros Id 23287408404 CUIT / Razón Social Pto. Venta Nro. Comprobante Descripc…" at bounding box center [140, 67] width 263 height 71
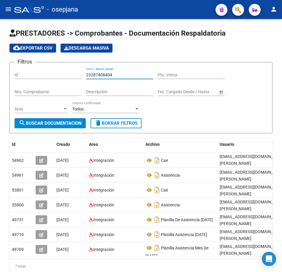
drag, startPoint x: 71, startPoint y: 70, endPoint x: 22, endPoint y: 67, distance: 49.9
click at [22, 67] on div "Filtros Id 23287408404 CUIT / Razón Social Pto. Venta Nro. Comprobante Descripc…" at bounding box center [141, 92] width 253 height 51
paste input "9405236"
click at [72, 129] on form "Filtros Id 23294052364 CUIT / Razón Social Pto. Venta Nro. Comprobante Descripc…" at bounding box center [140, 97] width 263 height 71
click at [74, 124] on span "search Buscar Documentacion" at bounding box center [50, 122] width 63 height 5
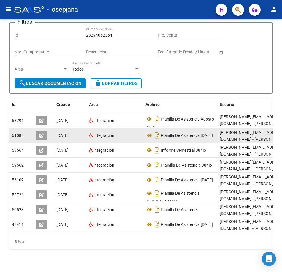
scroll to position [50, 0]
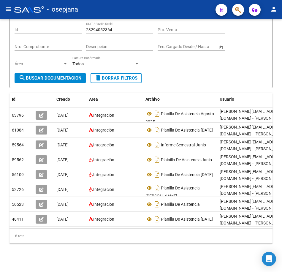
click at [218, 71] on form "Filtros Id 23294052364 CUIT / Razón Social Pto. Venta Nro. Comprobante Descripc…" at bounding box center [140, 52] width 263 height 71
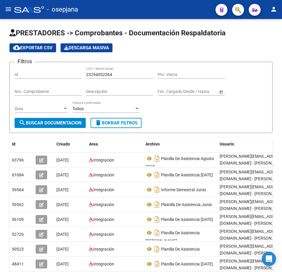
scroll to position [0, 0]
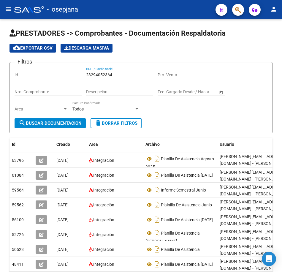
drag, startPoint x: 115, startPoint y: 74, endPoint x: 9, endPoint y: 72, distance: 106.5
click at [9, 72] on div "PRESTADORES -> Comprobantes - Documentación Respaldatoria cloud_download Export…" at bounding box center [141, 168] width 282 height 298
paste input "543150"
click at [69, 122] on span "search Buscar Documentacion" at bounding box center [50, 122] width 63 height 5
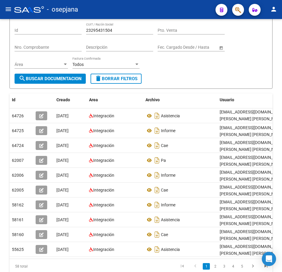
scroll to position [79, 0]
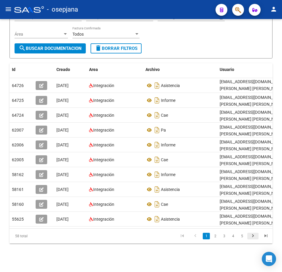
click at [254, 236] on icon "go to next page" at bounding box center [253, 236] width 8 height 7
click at [253, 237] on icon "go to next page" at bounding box center [253, 236] width 8 height 7
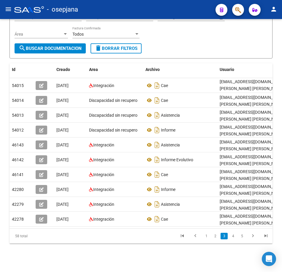
click at [253, 237] on icon "go to next page" at bounding box center [253, 236] width 8 height 7
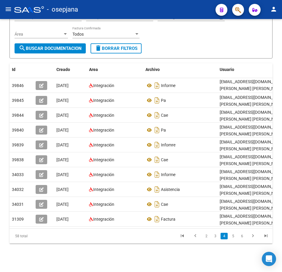
click at [208, 42] on form "Filtros Id 23295431504 CUIT / Razón Social Pto. Venta Nro. Comprobante Descripc…" at bounding box center [140, 22] width 263 height 71
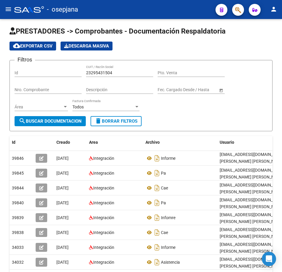
scroll to position [0, 0]
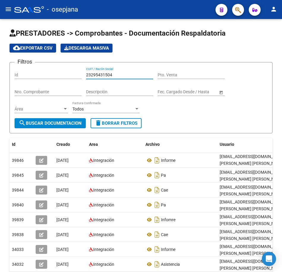
drag, startPoint x: 120, startPoint y: 73, endPoint x: 43, endPoint y: 71, distance: 77.2
click at [42, 73] on div "Filtros Id 23295431504 CUIT / Razón Social Pto. Venta Nro. Comprobante Descripc…" at bounding box center [141, 92] width 253 height 51
paste input "962342"
click at [61, 124] on span "search Buscar Documentacion" at bounding box center [50, 122] width 63 height 5
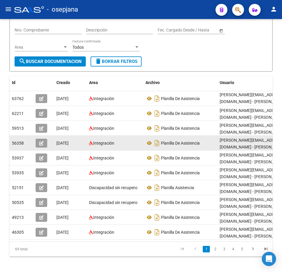
scroll to position [79, 0]
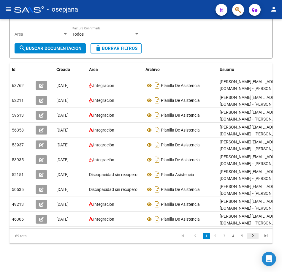
click at [249, 235] on link "go to next page" at bounding box center [252, 236] width 11 height 7
click at [252, 237] on icon "go to next page" at bounding box center [253, 236] width 8 height 7
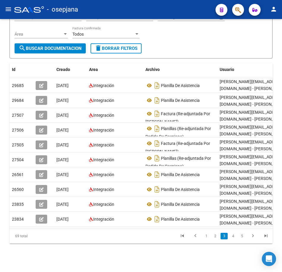
click at [252, 237] on icon "go to next page" at bounding box center [253, 236] width 8 height 7
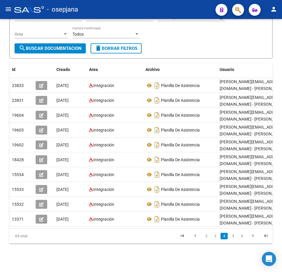
click at [252, 237] on icon "go to next page" at bounding box center [253, 236] width 8 height 7
click at [236, 52] on form "Filtros Id 23299623424 CUIT / Razón Social Pto. Venta Nro. Comprobante Descripc…" at bounding box center [140, 22] width 263 height 71
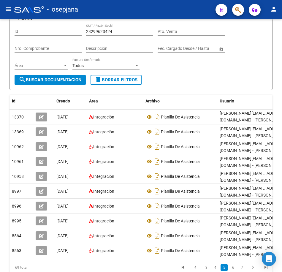
scroll to position [0, 0]
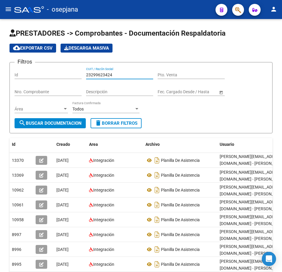
drag, startPoint x: 122, startPoint y: 74, endPoint x: 52, endPoint y: 71, distance: 69.8
click at [36, 68] on div "Filtros Id 23299623424 CUIT / Razón Social Pto. Venta Nro. Comprobante Descripc…" at bounding box center [141, 92] width 253 height 51
paste input "31164764"
click at [66, 124] on span "search Buscar Documentacion" at bounding box center [50, 122] width 63 height 5
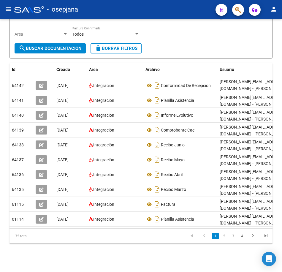
scroll to position [79, 0]
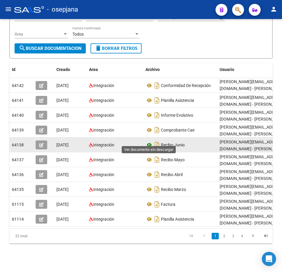
click at [150, 141] on icon at bounding box center [149, 144] width 8 height 7
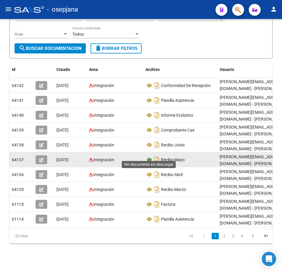
click at [147, 156] on icon at bounding box center [149, 159] width 8 height 7
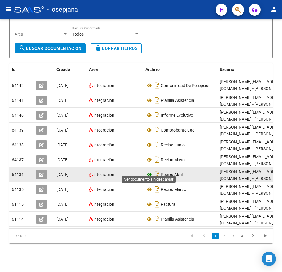
click at [148, 171] on icon at bounding box center [149, 174] width 8 height 7
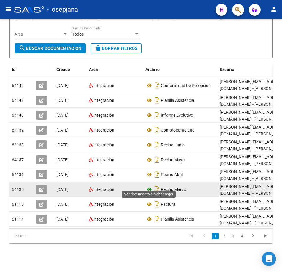
click at [149, 186] on icon at bounding box center [149, 189] width 8 height 7
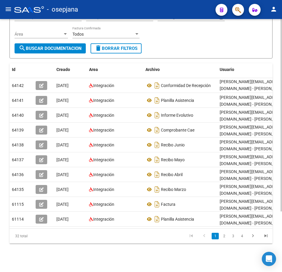
drag, startPoint x: 199, startPoint y: 41, endPoint x: 208, endPoint y: 44, distance: 9.6
click at [199, 41] on form "Filtros Id 23311647644 CUIT / Razón Social Pto. Venta Nro. Comprobante Descripc…" at bounding box center [140, 22] width 263 height 71
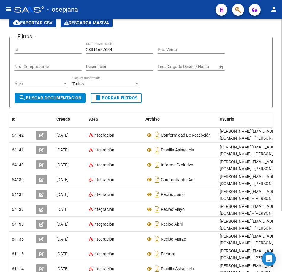
scroll to position [20, 0]
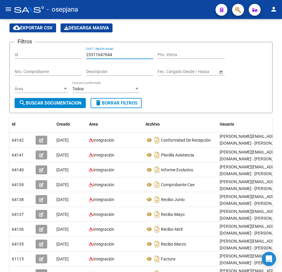
drag, startPoint x: 117, startPoint y: 53, endPoint x: -1, endPoint y: 45, distance: 119.2
click at [0, 45] on html "menu - osepjana person Firma Express Inicio Calendario SSS Instructivos Contact…" at bounding box center [141, 136] width 282 height 272
paste input "928046"
click at [49, 101] on span "search Buscar Documentacion" at bounding box center [50, 102] width 63 height 5
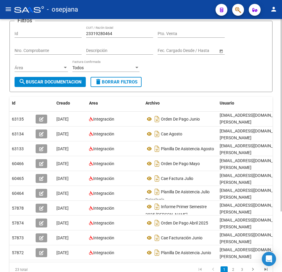
scroll to position [50, 0]
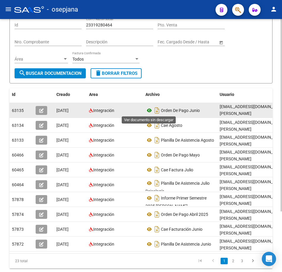
click at [149, 110] on icon at bounding box center [149, 110] width 8 height 7
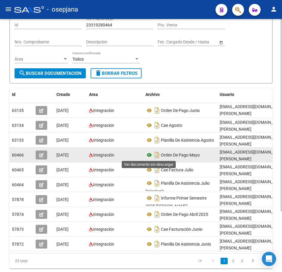
click at [150, 156] on icon at bounding box center [149, 154] width 8 height 7
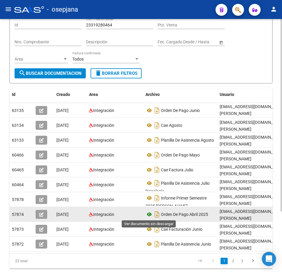
click at [147, 213] on icon at bounding box center [149, 214] width 8 height 7
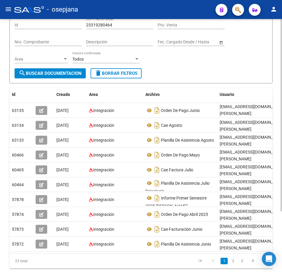
click at [216, 74] on form "Filtros Id 23319280464 CUIT / Razón Social Pto. Venta Nro. Comprobante Descripc…" at bounding box center [140, 47] width 263 height 71
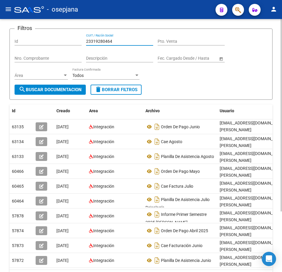
drag, startPoint x: 120, startPoint y: 24, endPoint x: 44, endPoint y: 21, distance: 75.7
click at [44, 21] on app-list-header "PRESTADORES -> Comprobantes - Documentación Respaldatoria cloud_download Export…" at bounding box center [140, 47] width 263 height 105
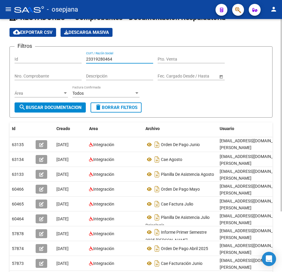
paste input "7866977"
click at [72, 108] on span "search Buscar Documentacion" at bounding box center [50, 107] width 63 height 5
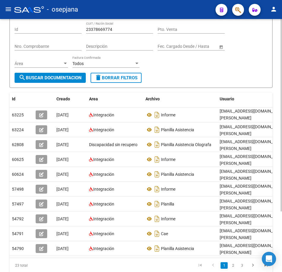
scroll to position [75, 0]
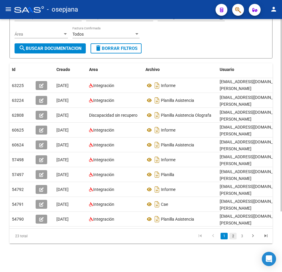
click at [234, 239] on link "2" at bounding box center [232, 236] width 7 height 7
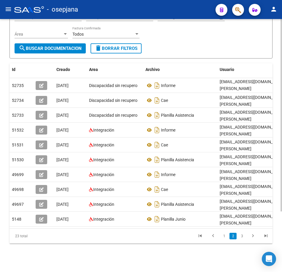
click at [242, 239] on link "3" at bounding box center [241, 236] width 7 height 7
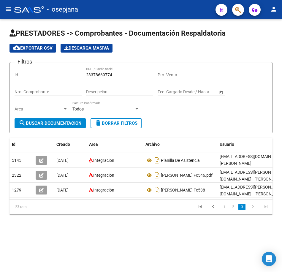
scroll to position [0, 0]
click at [209, 116] on div "Filtros Id 23378669774 CUIT / Razón Social Pto. Venta Nro. Comprobante Descripc…" at bounding box center [141, 92] width 253 height 51
drag, startPoint x: 115, startPoint y: 74, endPoint x: 26, endPoint y: 61, distance: 89.8
click at [26, 67] on div "Filtros Id 23378669774 CUIT / Razón Social Pto. Venta Nro. Comprobante Descripc…" at bounding box center [141, 92] width 253 height 51
paste input "7101285680"
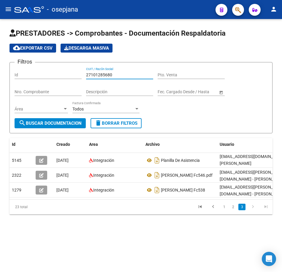
click at [63, 122] on span "search Buscar Documentacion" at bounding box center [50, 122] width 63 height 5
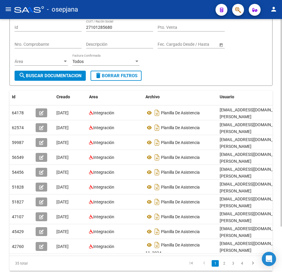
scroll to position [55, 0]
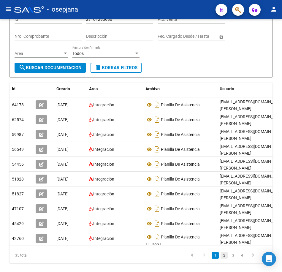
click at [223, 252] on link "2" at bounding box center [223, 255] width 7 height 7
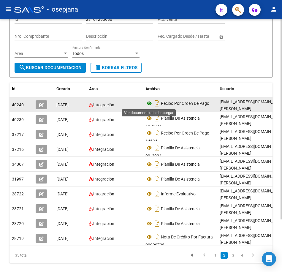
click at [149, 104] on icon at bounding box center [149, 103] width 8 height 7
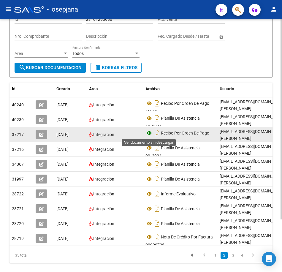
click at [149, 133] on icon at bounding box center [149, 132] width 8 height 7
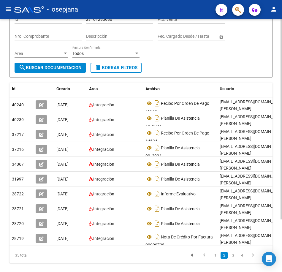
drag, startPoint x: 234, startPoint y: 66, endPoint x: 220, endPoint y: 73, distance: 16.1
click at [234, 66] on form "Filtros Id 27101285680 CUIT / Razón Social Pto. Venta Nro. Comprobante Descripc…" at bounding box center [140, 42] width 263 height 71
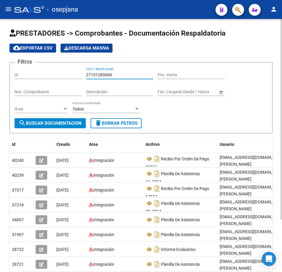
drag, startPoint x: 104, startPoint y: 74, endPoint x: 39, endPoint y: 73, distance: 65.0
click at [52, 71] on div "Filtros Id 27101285680 CUIT / Razón Social Pto. Venta Nro. Comprobante Descripc…" at bounding box center [141, 92] width 253 height 51
paste input "14206348"
click at [49, 123] on span "search Buscar Documentacion" at bounding box center [50, 122] width 63 height 5
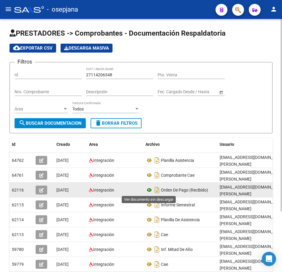
click at [149, 190] on icon at bounding box center [149, 189] width 8 height 7
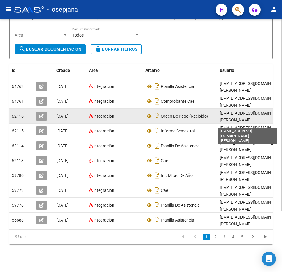
scroll to position [79, 0]
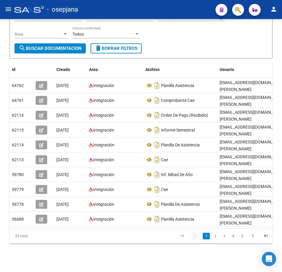
drag, startPoint x: 214, startPoint y: 237, endPoint x: 257, endPoint y: 242, distance: 43.9
click at [214, 237] on link "2" at bounding box center [214, 236] width 7 height 7
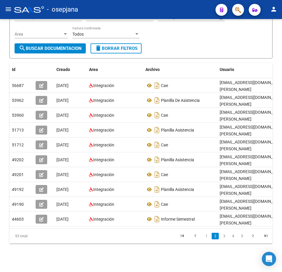
click at [222, 47] on form "Filtros Id 27114206348 CUIT / Razón Social Pto. Venta Nro. Comprobante Descripc…" at bounding box center [140, 22] width 263 height 71
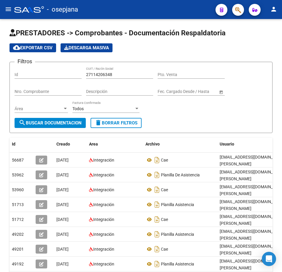
scroll to position [0, 0]
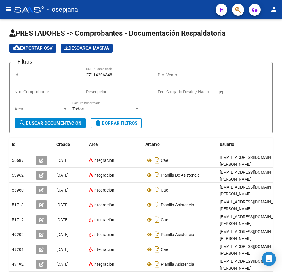
drag, startPoint x: 124, startPoint y: 76, endPoint x: 38, endPoint y: 67, distance: 86.7
click at [39, 67] on div "Filtros Id 27114206348 CUIT / Razón Social Pto. Venta Nro. Comprobante Descripc…" at bounding box center [141, 92] width 253 height 51
paste input "64535717"
click at [61, 125] on span "search Buscar Documentacion" at bounding box center [50, 122] width 63 height 5
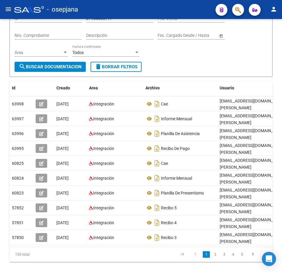
scroll to position [59, 0]
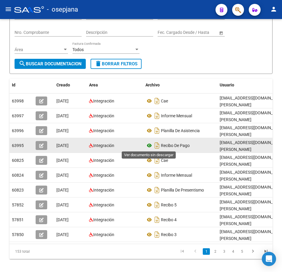
click at [148, 146] on icon at bounding box center [149, 145] width 8 height 7
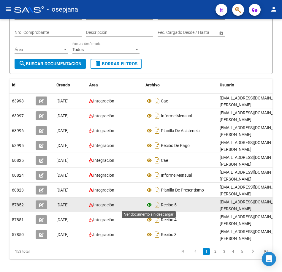
click at [149, 203] on icon at bounding box center [149, 204] width 8 height 7
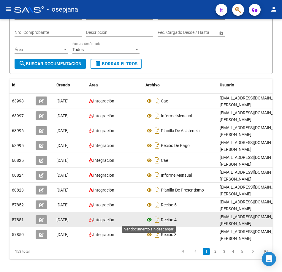
click at [150, 219] on icon at bounding box center [149, 219] width 8 height 7
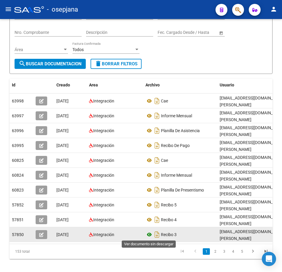
click at [147, 233] on icon at bounding box center [149, 234] width 8 height 7
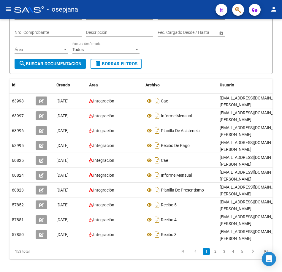
click at [180, 69] on form "Filtros Id 27164535717 CUIT / Razón Social Pto. Venta Nro. Comprobante Descripc…" at bounding box center [140, 38] width 263 height 71
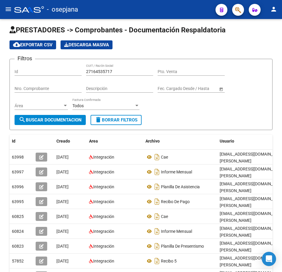
scroll to position [0, 0]
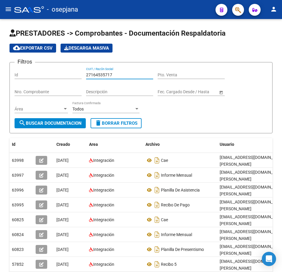
drag, startPoint x: 131, startPoint y: 75, endPoint x: 24, endPoint y: 73, distance: 106.5
click at [26, 73] on div "Filtros Id 27164535717 CUIT / Razón Social Pto. Venta Nro. Comprobante Descripc…" at bounding box center [141, 92] width 253 height 51
paste input "73312690"
click at [64, 123] on span "search Buscar Documentacion" at bounding box center [50, 122] width 63 height 5
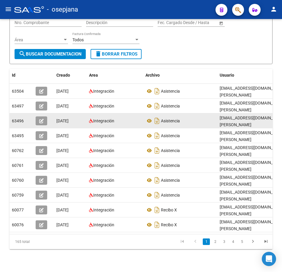
scroll to position [79, 0]
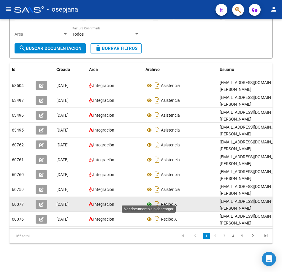
click at [150, 201] on icon at bounding box center [149, 204] width 8 height 7
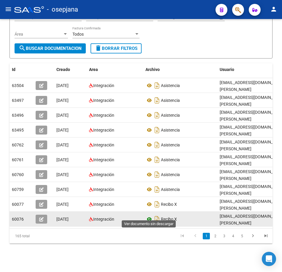
click at [149, 215] on icon at bounding box center [149, 218] width 8 height 7
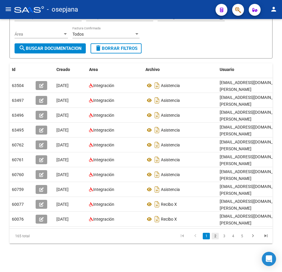
click at [215, 238] on link "2" at bounding box center [214, 236] width 7 height 7
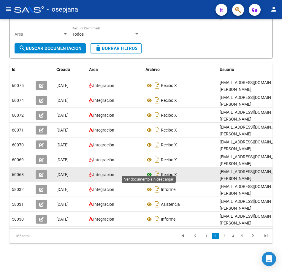
click at [147, 171] on icon at bounding box center [149, 174] width 8 height 7
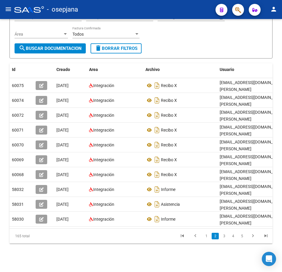
drag, startPoint x: 195, startPoint y: 42, endPoint x: 196, endPoint y: 46, distance: 4.6
click at [195, 42] on form "Filtros Id 27173312690 CUIT / Razón Social Pto. Venta Nro. Comprobante Descripc…" at bounding box center [140, 22] width 263 height 71
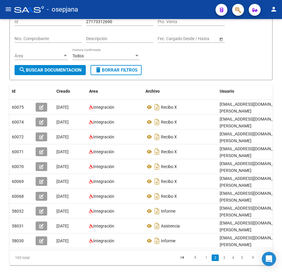
scroll to position [0, 0]
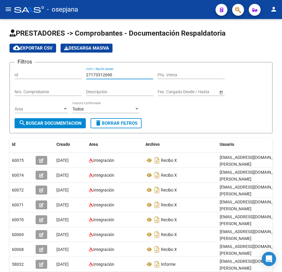
drag, startPoint x: 118, startPoint y: 74, endPoint x: 33, endPoint y: 69, distance: 85.6
click at [35, 69] on div "Filtros Id 27173312690 CUIT / Razón Social Pto. Venta Nro. Comprobante Descripc…" at bounding box center [141, 92] width 253 height 51
paste input "8671494"
click at [64, 121] on span "search Buscar Documentacion" at bounding box center [50, 122] width 63 height 5
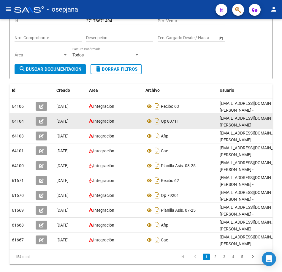
scroll to position [59, 0]
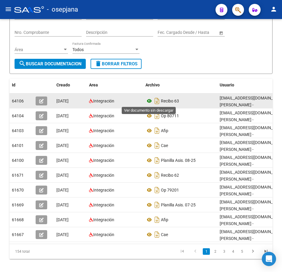
click at [149, 100] on icon at bounding box center [149, 100] width 8 height 7
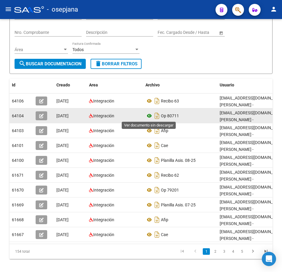
click at [150, 116] on icon at bounding box center [149, 115] width 8 height 7
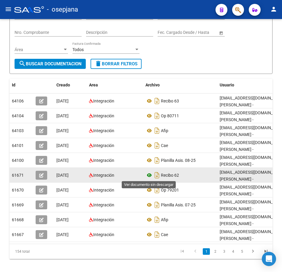
click at [148, 174] on icon at bounding box center [149, 174] width 8 height 7
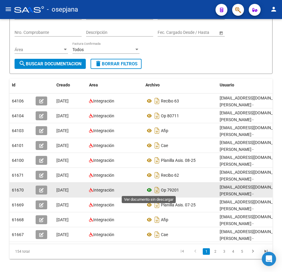
click at [147, 191] on icon at bounding box center [149, 189] width 8 height 7
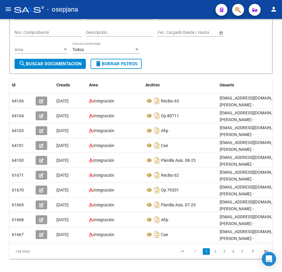
click at [214, 58] on div "Filtros Id 27178671494 CUIT / Razón Social Pto. Venta Nro. Comprobante Descripc…" at bounding box center [141, 33] width 253 height 51
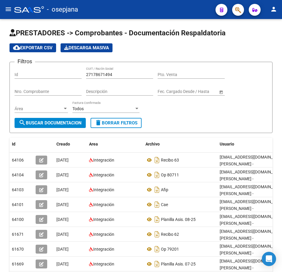
scroll to position [0, 0]
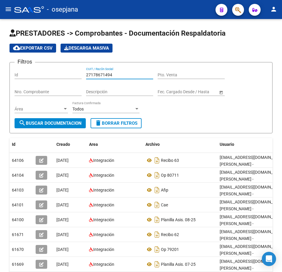
drag, startPoint x: 120, startPoint y: 74, endPoint x: 32, endPoint y: 83, distance: 88.6
click at [0, 68] on html "menu - osepjana person Firma Express Inicio Calendario SSS Instructivos Contact…" at bounding box center [141, 136] width 282 height 272
paste input "81840000"
click at [56, 130] on form "Filtros Id 27181840000 CUIT / Razón Social Pto. Venta Nro. Comprobante Descripc…" at bounding box center [140, 97] width 263 height 71
click at [57, 125] on span "search Buscar Documentacion" at bounding box center [50, 122] width 63 height 5
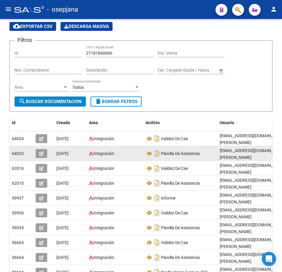
scroll to position [59, 0]
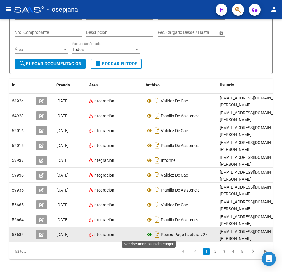
click at [150, 231] on icon at bounding box center [149, 234] width 8 height 7
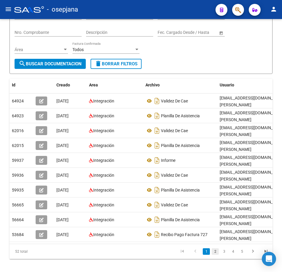
click at [214, 255] on link "2" at bounding box center [214, 251] width 7 height 7
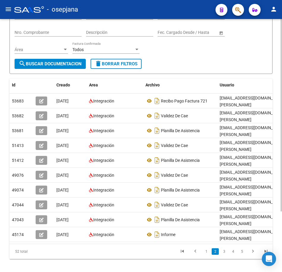
click at [186, 62] on form "Filtros Id 27181840000 CUIT / Razón Social Pto. Venta Nro. Comprobante Descripc…" at bounding box center [140, 38] width 263 height 71
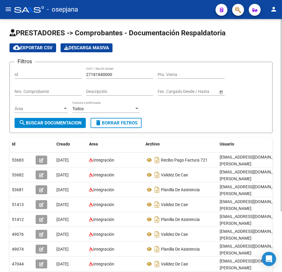
scroll to position [0, 0]
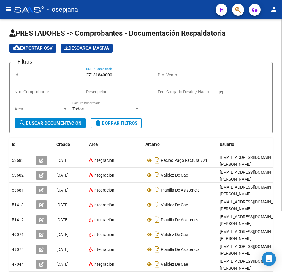
drag, startPoint x: 122, startPoint y: 74, endPoint x: 36, endPoint y: 73, distance: 85.4
click at [39, 72] on div "Filtros Id 27181840000 CUIT / Razón Social Pto. Venta Nro. Comprobante Descripc…" at bounding box center [141, 92] width 253 height 51
paste input "2112742"
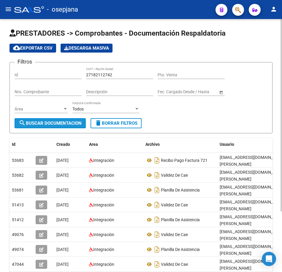
click at [56, 123] on span "search Buscar Documentacion" at bounding box center [50, 122] width 63 height 5
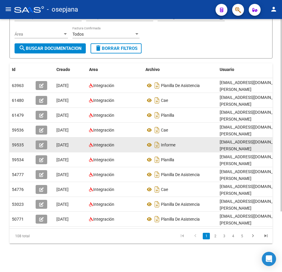
scroll to position [79, 0]
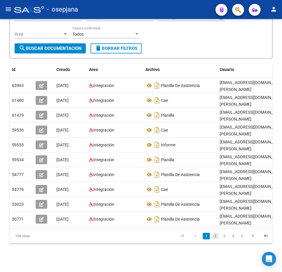
click at [214, 238] on link "2" at bounding box center [214, 236] width 7 height 7
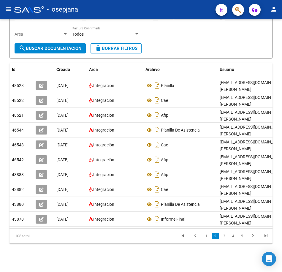
click at [254, 238] on icon "go to next page" at bounding box center [253, 236] width 8 height 7
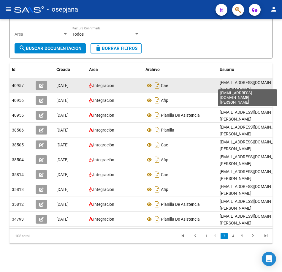
click at [228, 84] on span "[EMAIL_ADDRESS][DOMAIN_NAME] - [PERSON_NAME]" at bounding box center [254, 86] width 68 height 12
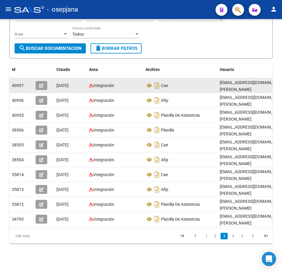
scroll to position [0, 0]
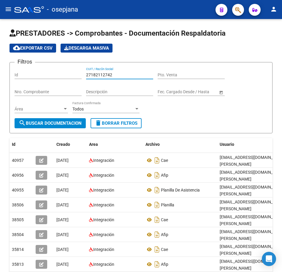
drag, startPoint x: 124, startPoint y: 73, endPoint x: 49, endPoint y: 74, distance: 75.0
click at [55, 74] on div "Filtros Id 27182112742 CUIT / Razón Social Pto. Venta Nro. Comprobante Descripc…" at bounding box center [141, 92] width 253 height 51
paste input "3286310"
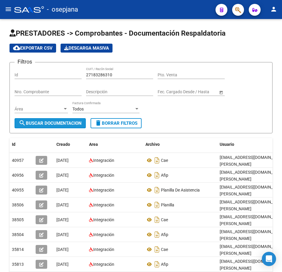
click at [69, 119] on button "search Buscar Documentacion" at bounding box center [50, 123] width 71 height 10
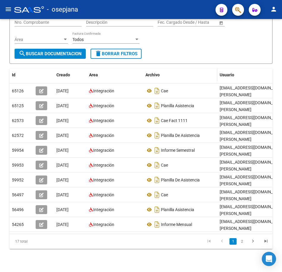
scroll to position [79, 0]
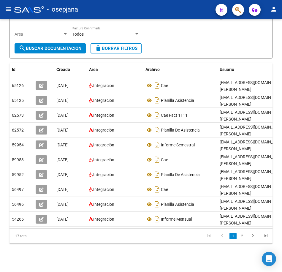
click at [243, 236] on link "2" at bounding box center [241, 236] width 7 height 7
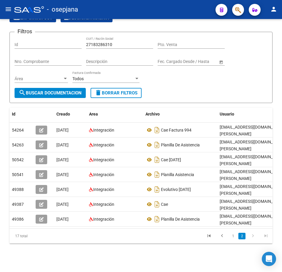
scroll to position [35, 0]
drag, startPoint x: 188, startPoint y: 76, endPoint x: 187, endPoint y: 79, distance: 3.4
click at [188, 76] on div "Filtros Id 27183286310 CUIT / Razón Social Pto. Venta Nro. Comprobante Descripc…" at bounding box center [141, 62] width 253 height 51
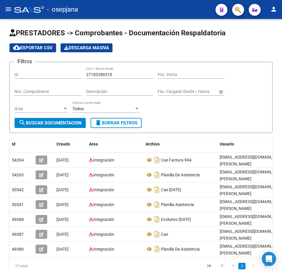
scroll to position [0, 0]
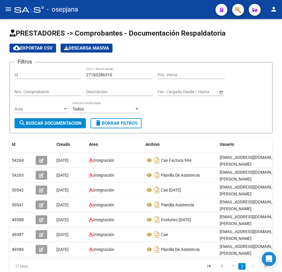
drag, startPoint x: 115, startPoint y: 74, endPoint x: 36, endPoint y: 74, distance: 78.6
click at [36, 74] on div "Filtros Id 27183286310 CUIT / Razón Social Pto. Venta Nro. Comprobante Descripc…" at bounding box center [141, 92] width 253 height 51
paste input "4055827"
click at [75, 119] on button "search Buscar Documentacion" at bounding box center [50, 123] width 71 height 10
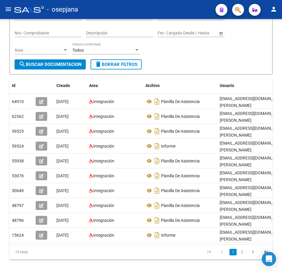
scroll to position [59, 0]
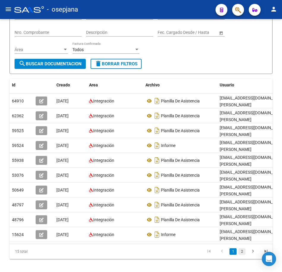
click at [243, 255] on link "2" at bounding box center [241, 251] width 7 height 7
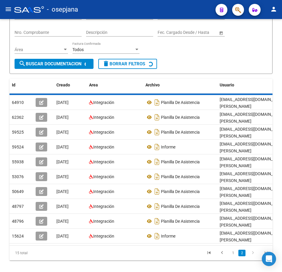
scroll to position [5, 0]
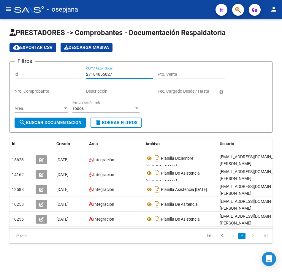
drag, startPoint x: 106, startPoint y: 68, endPoint x: 25, endPoint y: 68, distance: 81.6
click at [25, 68] on div "Filtros Id 27184055827 CUIT / Razón Social Pto. Venta Nro. Comprobante Descripc…" at bounding box center [141, 91] width 253 height 51
paste input "5450363"
click at [48, 120] on span "search Buscar Documentacion" at bounding box center [50, 122] width 63 height 5
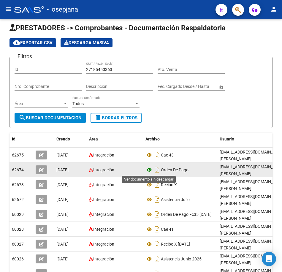
click at [150, 169] on icon at bounding box center [149, 169] width 8 height 7
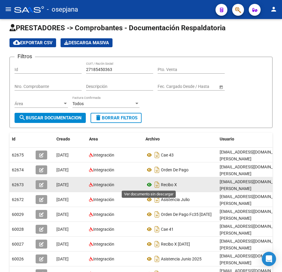
click at [147, 182] on icon at bounding box center [149, 184] width 8 height 7
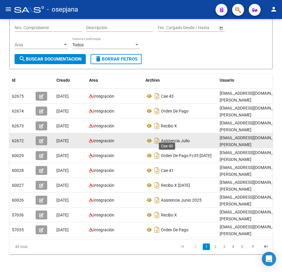
scroll to position [65, 0]
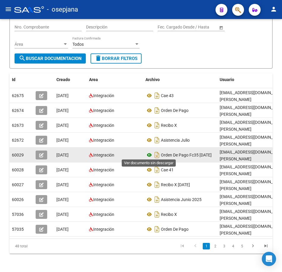
click at [149, 154] on icon at bounding box center [149, 154] width 8 height 7
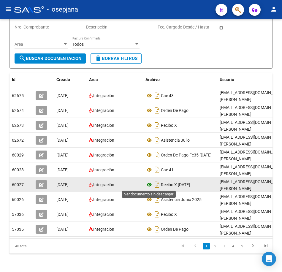
click at [148, 184] on icon at bounding box center [149, 184] width 8 height 7
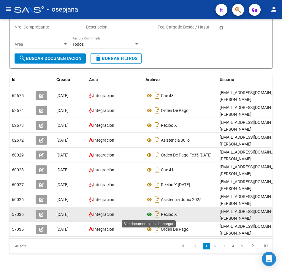
click at [147, 214] on icon at bounding box center [149, 214] width 8 height 7
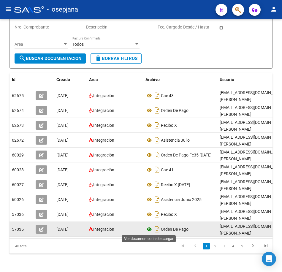
click at [150, 229] on icon at bounding box center [149, 228] width 8 height 7
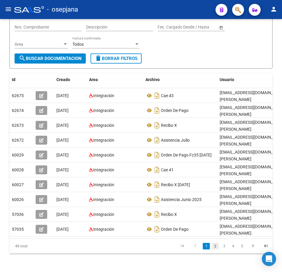
click at [216, 249] on link "2" at bounding box center [214, 246] width 7 height 7
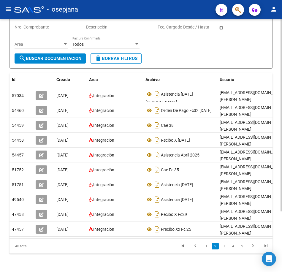
click at [179, 46] on div "Filtros Id 27185450363 CUIT / Razón Social Pto. Venta Nro. Comprobante Descripc…" at bounding box center [141, 27] width 253 height 51
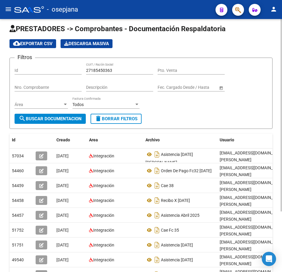
scroll to position [0, 0]
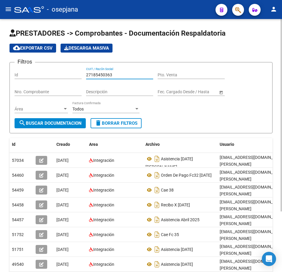
drag, startPoint x: 124, startPoint y: 74, endPoint x: 39, endPoint y: 63, distance: 86.1
click at [39, 63] on form "Filtros Id 27185450363 CUIT / Razón Social Pto. Venta Nro. Comprobante Descripc…" at bounding box center [140, 97] width 263 height 71
paste input "202259125"
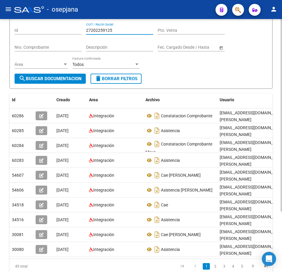
scroll to position [59, 0]
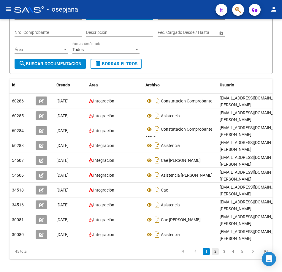
click at [214, 255] on link "2" at bounding box center [214, 251] width 7 height 7
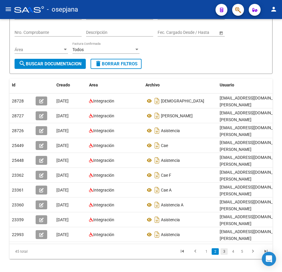
click at [225, 255] on link "3" at bounding box center [223, 251] width 7 height 7
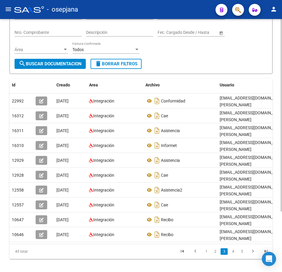
click at [215, 59] on form "Filtros Id 27202259125 CUIT / Razón Social Pto. Venta Nro. Comprobante Descripc…" at bounding box center [140, 38] width 263 height 71
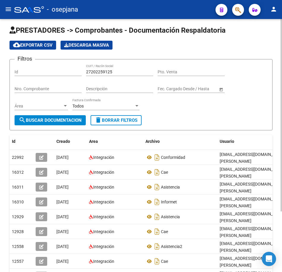
scroll to position [0, 0]
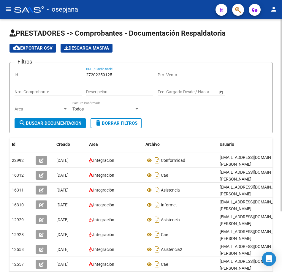
drag, startPoint x: 119, startPoint y: 73, endPoint x: 0, endPoint y: 69, distance: 119.0
click at [0, 69] on div "PRESTADORES -> Comprobantes - Documentación Respaldatoria cloud_download Export…" at bounding box center [141, 182] width 282 height 327
paste input "318067"
click at [34, 124] on span "search Buscar Documentacion" at bounding box center [50, 122] width 63 height 5
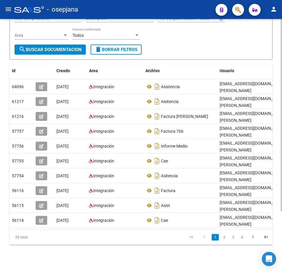
scroll to position [79, 0]
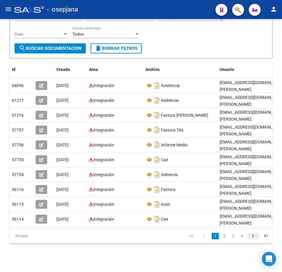
click at [253, 236] on icon "go to next page" at bounding box center [253, 236] width 8 height 7
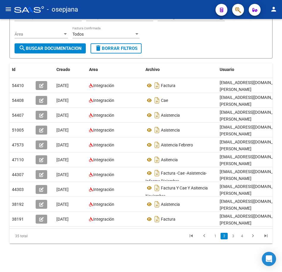
click at [254, 236] on icon "go to next page" at bounding box center [253, 236] width 8 height 7
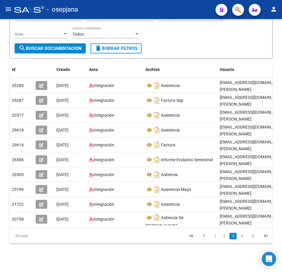
click at [244, 48] on form "Filtros Id 27202318067 CUIT / Razón Social Pto. Venta Nro. Comprobante Descripc…" at bounding box center [140, 22] width 263 height 71
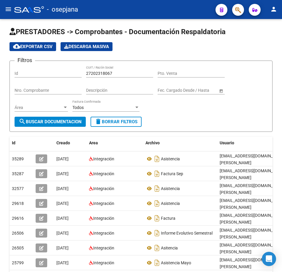
scroll to position [0, 0]
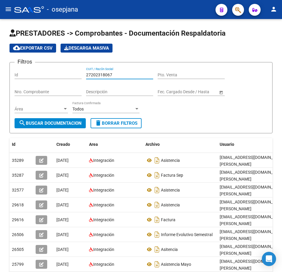
drag, startPoint x: 131, startPoint y: 72, endPoint x: 20, endPoint y: 83, distance: 112.0
click at [20, 83] on div "Filtros Id 27202318067 CUIT / Razón Social Pto. Venta Nro. Comprobante Descripc…" at bounding box center [141, 92] width 253 height 51
paste input "9515208"
click at [72, 123] on span "search Buscar Documentacion" at bounding box center [50, 122] width 63 height 5
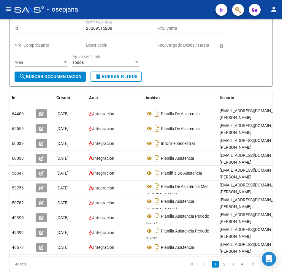
scroll to position [59, 0]
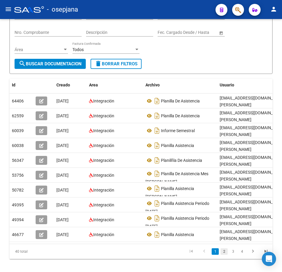
click at [223, 248] on link "2" at bounding box center [223, 251] width 7 height 7
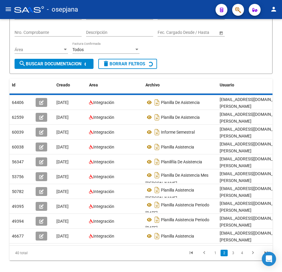
scroll to position [58, 0]
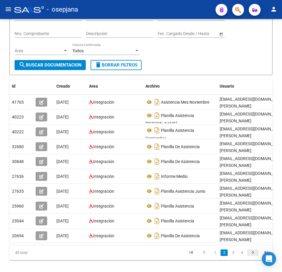
click at [252, 249] on icon "go to next page" at bounding box center [253, 252] width 8 height 7
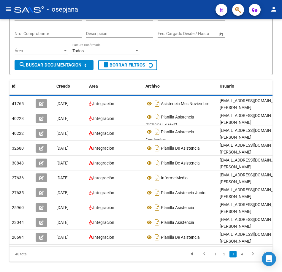
scroll to position [53, 0]
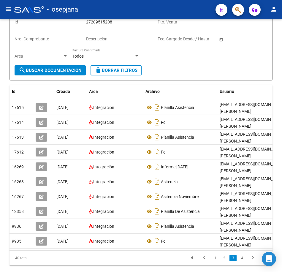
click at [231, 68] on form "Filtros Id 27209515208 CUIT / Razón Social Pto. Venta Nro. Comprobante Descripc…" at bounding box center [140, 44] width 263 height 71
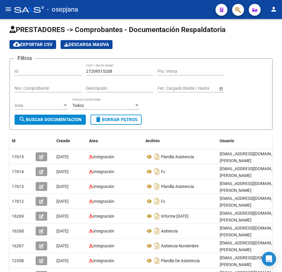
scroll to position [0, 0]
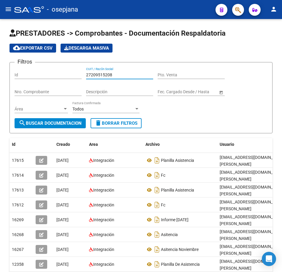
drag, startPoint x: 118, startPoint y: 72, endPoint x: 50, endPoint y: 71, distance: 67.6
click at [50, 71] on div "Filtros Id 27209515208 CUIT / Razón Social Pto. Venta Nro. Comprobante Descripc…" at bounding box center [141, 92] width 253 height 51
paste input "16694673"
click at [77, 122] on span "search Buscar Documentacion" at bounding box center [50, 122] width 63 height 5
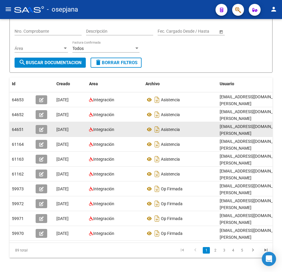
scroll to position [79, 0]
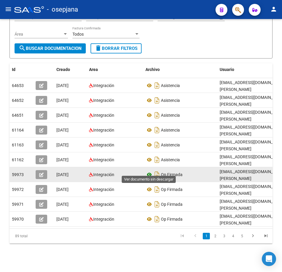
click at [148, 171] on icon at bounding box center [149, 174] width 8 height 7
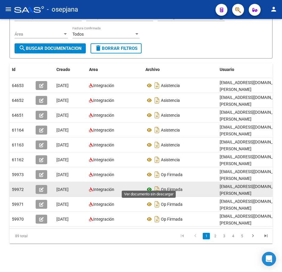
click at [147, 186] on icon at bounding box center [149, 189] width 8 height 7
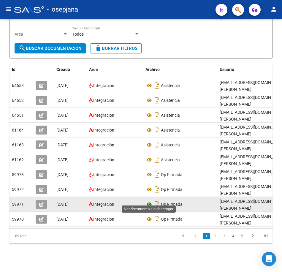
click at [151, 201] on icon at bounding box center [149, 204] width 8 height 7
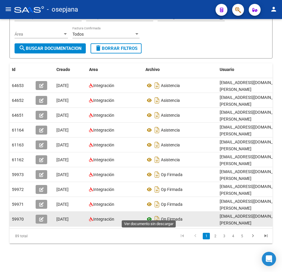
click at [150, 215] on icon at bounding box center [149, 218] width 8 height 7
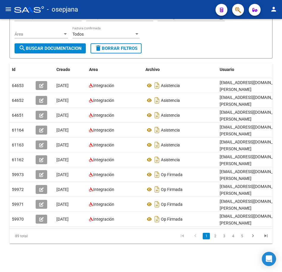
click at [235, 42] on form "Filtros Id 27216694673 CUIT / Razón Social Pto. Venta Nro. Comprobante Descripc…" at bounding box center [140, 22] width 263 height 71
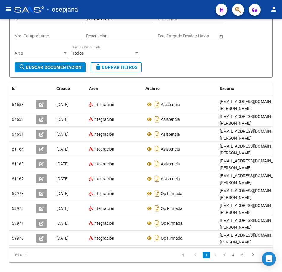
scroll to position [0, 0]
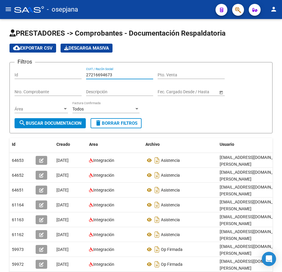
drag, startPoint x: 123, startPoint y: 75, endPoint x: 36, endPoint y: 70, distance: 87.1
click at [38, 72] on div "Filtros Id 27216694673 CUIT / Razón Social Pto. Venta Nro. Comprobante Descripc…" at bounding box center [141, 92] width 253 height 51
paste input "28476205"
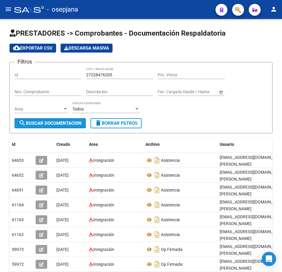
click at [82, 123] on span "search Buscar Documentacion" at bounding box center [50, 122] width 63 height 5
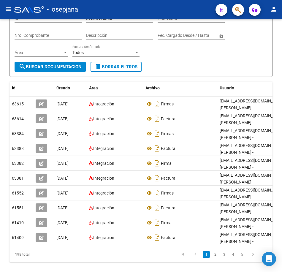
scroll to position [59, 0]
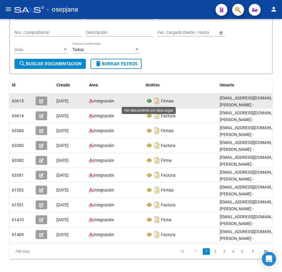
click at [150, 101] on icon at bounding box center [149, 100] width 8 height 7
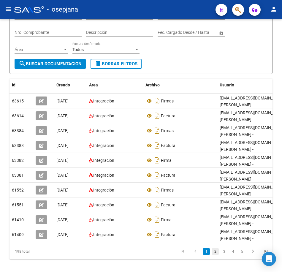
click at [214, 255] on link "2" at bounding box center [214, 251] width 7 height 7
click at [252, 255] on icon "go to next page" at bounding box center [253, 251] width 8 height 7
click at [214, 57] on div "Filtros Id 27228476205 CUIT / Razón Social Pto. Venta Nro. Comprobante Descripc…" at bounding box center [141, 33] width 253 height 51
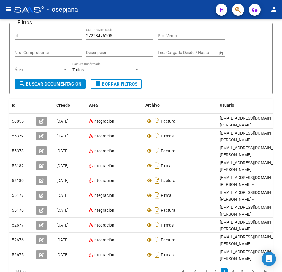
scroll to position [0, 0]
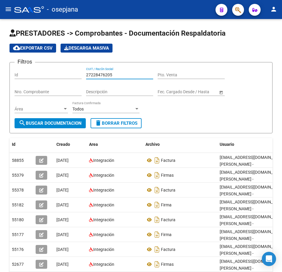
drag, startPoint x: 119, startPoint y: 74, endPoint x: 39, endPoint y: 66, distance: 79.9
click at [39, 66] on form "Filtros Id 27228476205 CUIT / Razón Social Pto. Venta Nro. Comprobante Descripc…" at bounding box center [140, 97] width 263 height 71
paste input "992608"
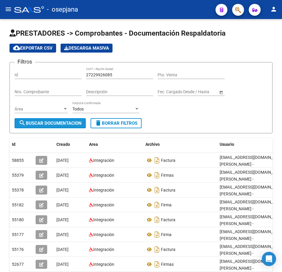
click at [64, 122] on span "search Buscar Documentacion" at bounding box center [50, 122] width 63 height 5
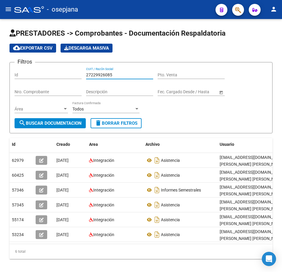
drag, startPoint x: 117, startPoint y: 74, endPoint x: 29, endPoint y: 69, distance: 87.9
click at [35, 69] on div "Filtros Id 27229926085 CUIT / Razón Social Pto. Venta Nro. Comprobante Descripc…" at bounding box center [141, 92] width 253 height 51
paste input "32347762"
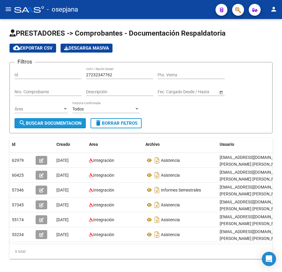
click at [66, 121] on span "search Buscar Documentacion" at bounding box center [50, 122] width 63 height 5
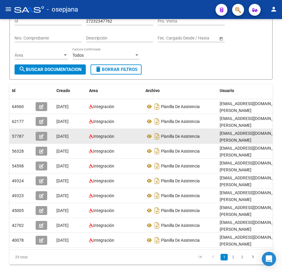
scroll to position [59, 0]
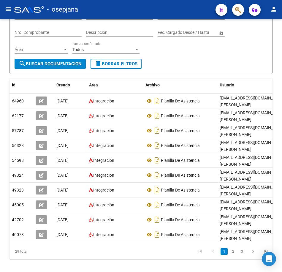
drag, startPoint x: 235, startPoint y: 257, endPoint x: 240, endPoint y: 257, distance: 4.4
click at [235, 255] on link "2" at bounding box center [232, 251] width 7 height 7
click at [254, 255] on icon "go to next page" at bounding box center [253, 251] width 8 height 7
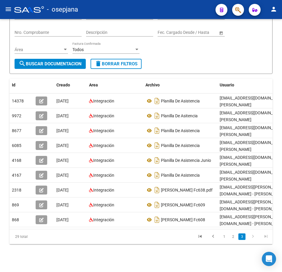
click at [182, 69] on form "Filtros Id 27232347762 CUIT / Razón Social Pto. Venta Nro. Comprobante Descripc…" at bounding box center [140, 38] width 263 height 71
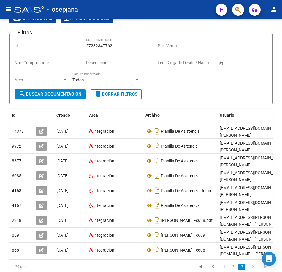
scroll to position [0, 0]
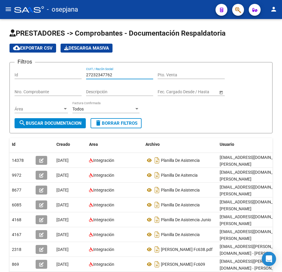
drag, startPoint x: 117, startPoint y: 74, endPoint x: 33, endPoint y: 70, distance: 83.7
click at [33, 70] on div "Filtros Id 27232347762 CUIT / Razón Social Pto. Venta Nro. Comprobante Descripc…" at bounding box center [141, 92] width 253 height 51
paste input "43967908"
click at [74, 123] on span "search Buscar Documentacion" at bounding box center [50, 122] width 63 height 5
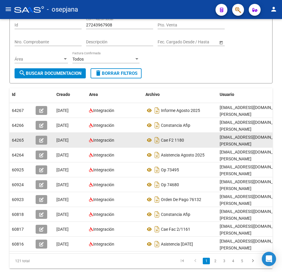
scroll to position [59, 0]
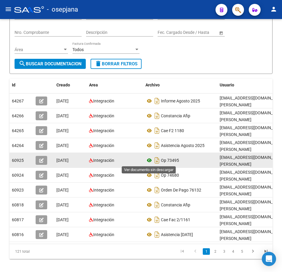
click at [147, 160] on icon at bounding box center [149, 160] width 8 height 7
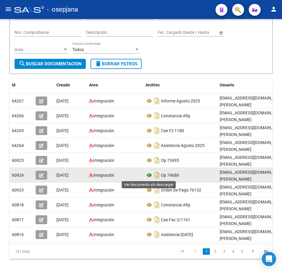
click at [148, 176] on icon at bounding box center [149, 174] width 8 height 7
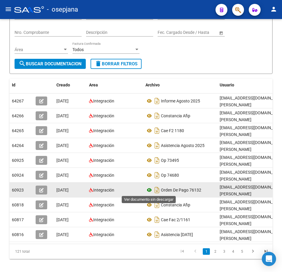
click at [150, 190] on icon at bounding box center [149, 189] width 8 height 7
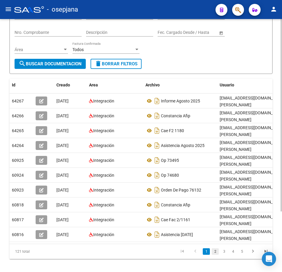
click at [218, 255] on link "2" at bounding box center [214, 251] width 7 height 7
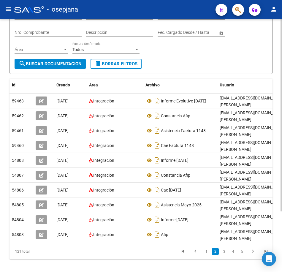
click at [158, 52] on div "Filtros Id 27243967908 CUIT / Razón Social Pto. Venta Nro. Comprobante Descripc…" at bounding box center [141, 33] width 253 height 51
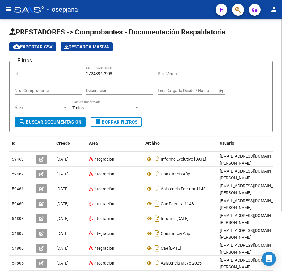
scroll to position [0, 0]
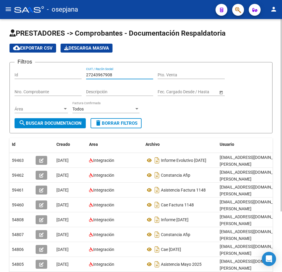
drag, startPoint x: 91, startPoint y: 73, endPoint x: 19, endPoint y: 67, distance: 72.0
click at [19, 67] on div "Filtros Id 27243967908 CUIT / Razón Social Pto. Venta Nro. Comprobante Descripc…" at bounding box center [141, 92] width 253 height 51
paste input "50944751"
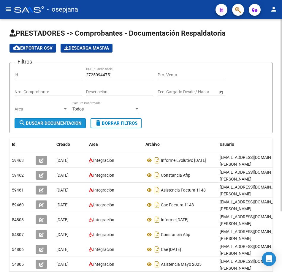
click at [51, 124] on span "search Buscar Documentacion" at bounding box center [50, 122] width 63 height 5
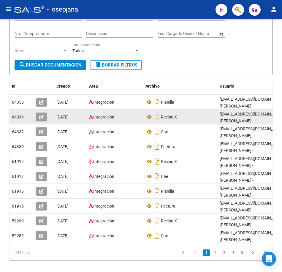
scroll to position [59, 0]
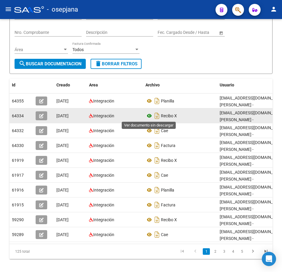
click at [149, 116] on icon at bounding box center [149, 115] width 8 height 7
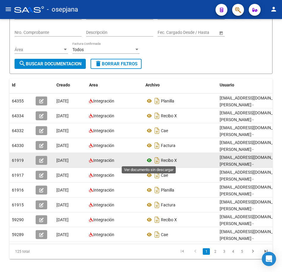
click at [148, 160] on icon at bounding box center [149, 160] width 8 height 7
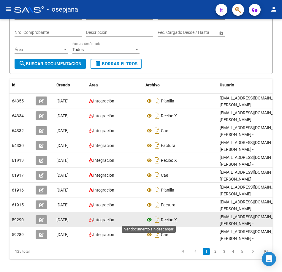
click at [150, 220] on icon at bounding box center [149, 219] width 8 height 7
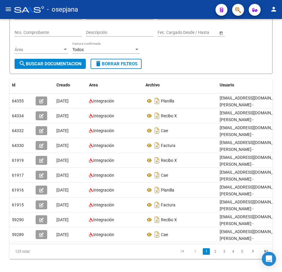
drag, startPoint x: 173, startPoint y: 56, endPoint x: 183, endPoint y: 63, distance: 12.9
click at [173, 56] on div "Filtros Id 27250944751 CUIT / Razón Social Pto. Venta Nro. Comprobante Descripc…" at bounding box center [141, 33] width 253 height 51
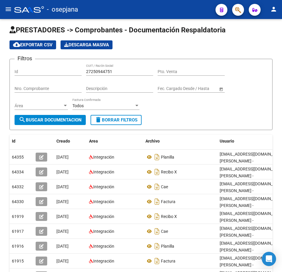
scroll to position [0, 0]
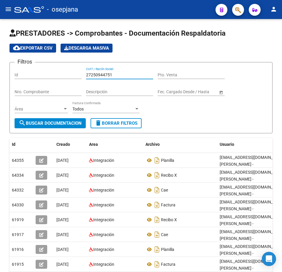
drag, startPoint x: 125, startPoint y: 76, endPoint x: 22, endPoint y: 74, distance: 102.9
click at [24, 75] on div "Filtros Id 27250944751 CUIT / Razón Social Pto. Venta Nro. Comprobante Descripc…" at bounding box center [141, 92] width 253 height 51
paste input "3767540"
click at [56, 123] on span "search Buscar Documentacion" at bounding box center [50, 122] width 63 height 5
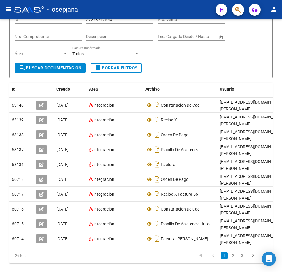
scroll to position [59, 0]
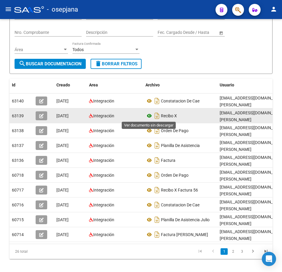
click at [150, 114] on icon at bounding box center [149, 115] width 8 height 7
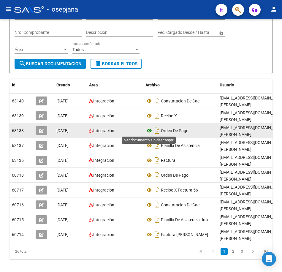
click at [146, 130] on icon at bounding box center [149, 130] width 8 height 7
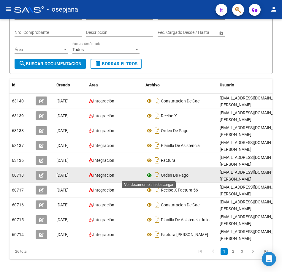
click at [150, 174] on icon at bounding box center [149, 174] width 8 height 7
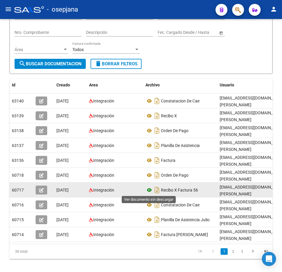
click at [151, 191] on icon at bounding box center [149, 189] width 8 height 7
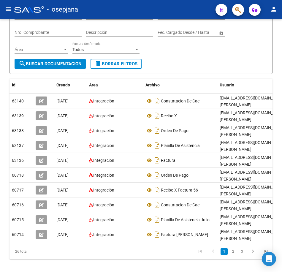
click at [215, 62] on form "Filtros Id 27253767540 CUIT / Razón Social Pto. Venta Nro. Comprobante Descripc…" at bounding box center [140, 38] width 263 height 71
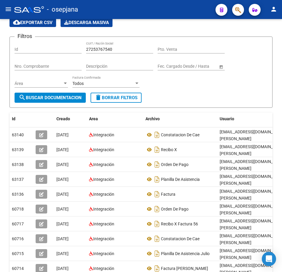
scroll to position [20, 0]
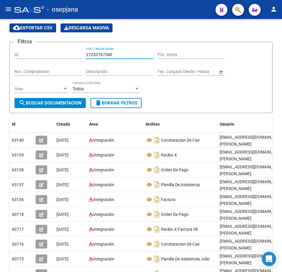
drag, startPoint x: 114, startPoint y: 55, endPoint x: 67, endPoint y: 52, distance: 47.0
click at [67, 52] on div "Filtros Id 27253767540 CUIT / Razón Social Pto. Venta Nro. Comprobante Descripc…" at bounding box center [141, 72] width 253 height 51
paste input "60191352"
click at [71, 96] on app-drop-down-list "Área Área" at bounding box center [44, 89] width 58 height 17
click at [70, 99] on button "search Buscar Documentacion" at bounding box center [50, 103] width 71 height 10
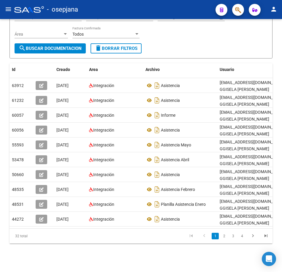
scroll to position [79, 0]
click at [222, 235] on link "2" at bounding box center [223, 236] width 7 height 7
click at [231, 236] on link "3" at bounding box center [232, 236] width 7 height 7
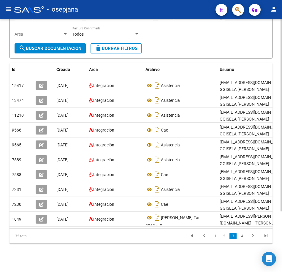
click at [176, 47] on form "Filtros Id 27260191352 CUIT / Razón Social Pto. Venta Nro. Comprobante Descripc…" at bounding box center [140, 22] width 263 height 71
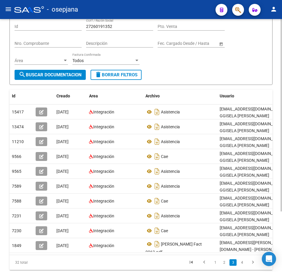
scroll to position [0, 0]
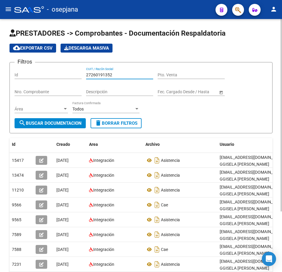
drag, startPoint x: 119, startPoint y: 72, endPoint x: 28, endPoint y: 66, distance: 90.7
click at [28, 66] on form "Filtros Id 27260191352 CUIT / Razón Social Pto. Venta Nro. Comprobante Descripc…" at bounding box center [140, 97] width 263 height 71
paste input "119879"
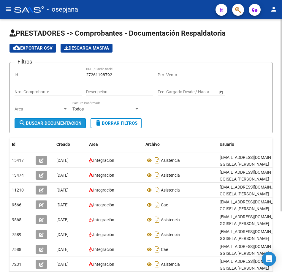
click at [50, 120] on button "search Buscar Documentacion" at bounding box center [50, 123] width 71 height 10
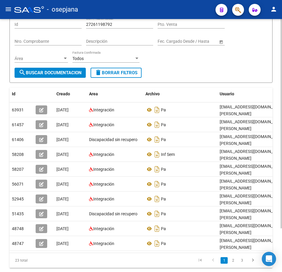
scroll to position [53, 0]
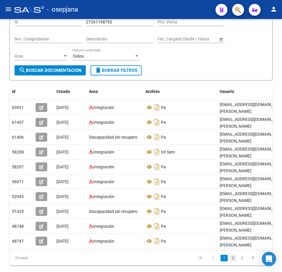
click at [233, 255] on link "2" at bounding box center [232, 258] width 7 height 7
click at [251, 255] on icon "go to next page" at bounding box center [253, 258] width 8 height 7
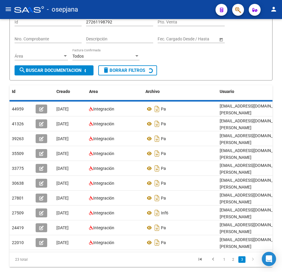
scroll to position [0, 0]
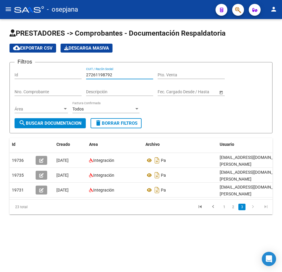
drag, startPoint x: 122, startPoint y: 74, endPoint x: 55, endPoint y: 75, distance: 66.4
click at [57, 74] on div "Filtros Id 27261198792 CUIT / Razón Social Pto. Venta Nro. Comprobante Descripc…" at bounding box center [141, 92] width 253 height 51
paste input "4667491"
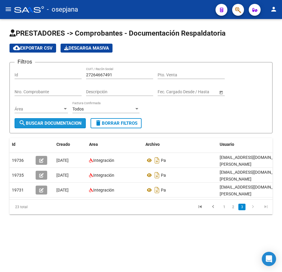
click at [74, 125] on span "search Buscar Documentacion" at bounding box center [50, 122] width 63 height 5
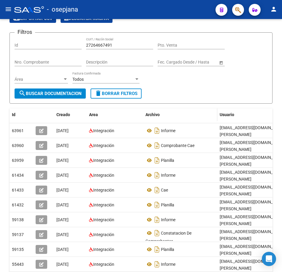
scroll to position [59, 0]
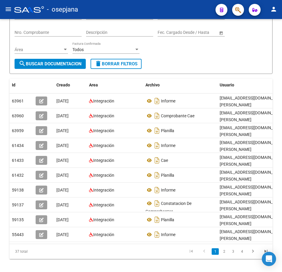
click at [226, 255] on link "2" at bounding box center [223, 251] width 7 height 7
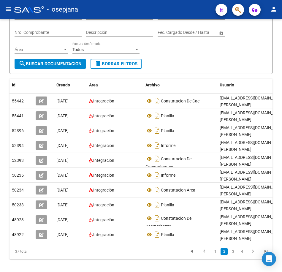
click at [233, 255] on link "3" at bounding box center [232, 251] width 7 height 7
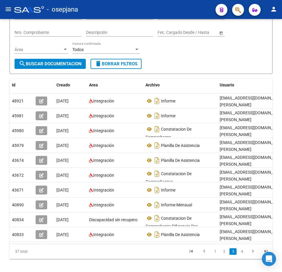
drag, startPoint x: 198, startPoint y: 63, endPoint x: 198, endPoint y: 67, distance: 4.2
click at [198, 63] on form "Filtros Id 27264667491 CUIT / Razón Social Pto. Venta Nro. Comprobante Descripc…" at bounding box center [140, 38] width 263 height 71
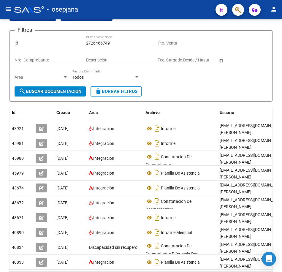
scroll to position [0, 0]
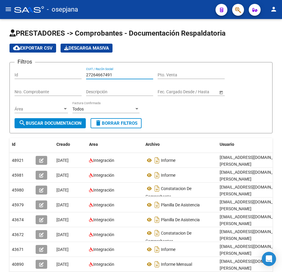
drag, startPoint x: 117, startPoint y: 74, endPoint x: 38, endPoint y: 68, distance: 79.4
click at [38, 68] on div "Filtros Id 27264667491 CUIT / Razón Social Pto. Venta Nro. Comprobante Descripc…" at bounding box center [141, 92] width 253 height 51
paste input "981382"
click at [65, 126] on span "search Buscar Documentacion" at bounding box center [50, 122] width 63 height 5
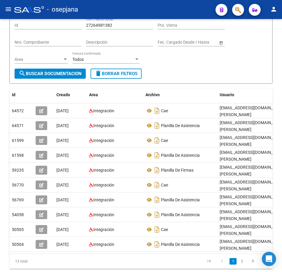
scroll to position [59, 0]
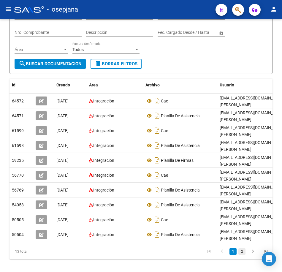
click at [240, 255] on link "2" at bounding box center [241, 251] width 7 height 7
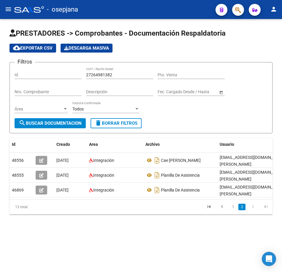
scroll to position [0, 0]
drag, startPoint x: 116, startPoint y: 75, endPoint x: 44, endPoint y: 69, distance: 71.8
click at [44, 69] on div "Filtros Id 27264981382 CUIT / Razón Social Pto. Venta Nro. Comprobante Descripc…" at bounding box center [141, 92] width 253 height 51
paste input "70371677"
click at [70, 121] on span "search Buscar Documentacion" at bounding box center [50, 122] width 63 height 5
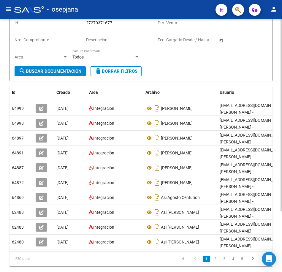
scroll to position [59, 0]
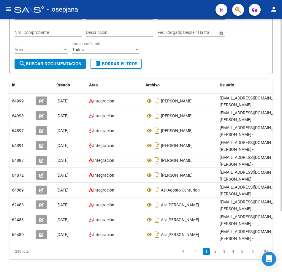
drag, startPoint x: 185, startPoint y: 52, endPoint x: 184, endPoint y: 57, distance: 5.1
click at [185, 52] on div "Filtros Id 27270371677 CUIT / Razón Social Pto. Venta Nro. Comprobante Descripc…" at bounding box center [141, 33] width 253 height 51
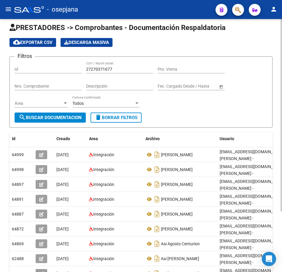
scroll to position [0, 0]
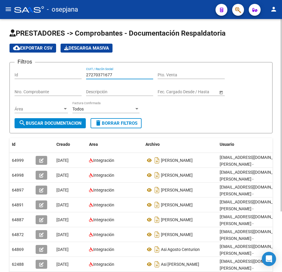
drag, startPoint x: 114, startPoint y: 72, endPoint x: 53, endPoint y: 74, distance: 61.1
click at [60, 75] on div "Filtros Id 27270371677 CUIT / Razón Social Pto. Venta Nro. Comprobante Descripc…" at bounding box center [141, 92] width 253 height 51
paste input "1415120"
click at [75, 120] on button "search Buscar Documentacion" at bounding box center [50, 123] width 71 height 10
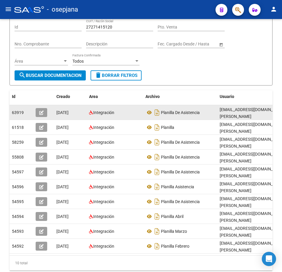
scroll to position [59, 0]
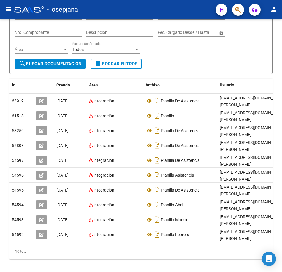
click at [198, 74] on form "Filtros Id 27271415120 CUIT / Razón Social Pto. Venta Nro. Comprobante Descripc…" at bounding box center [140, 38] width 263 height 71
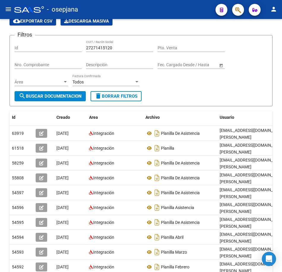
scroll to position [0, 0]
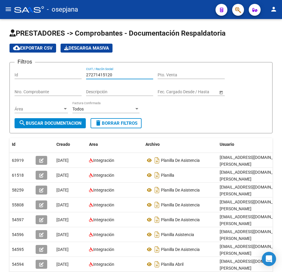
drag, startPoint x: 114, startPoint y: 75, endPoint x: 10, endPoint y: 64, distance: 104.3
click at [11, 64] on form "Filtros Id 27271415120 CUIT / Razón Social Pto. Venta Nro. Comprobante Descripc…" at bounding box center [140, 97] width 263 height 71
paste input "540503"
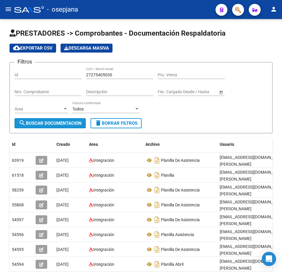
click at [64, 124] on span "search Buscar Documentacion" at bounding box center [50, 122] width 63 height 5
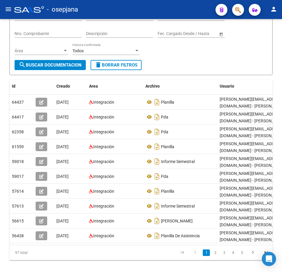
scroll to position [59, 0]
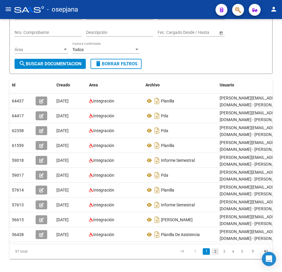
click at [214, 255] on link "2" at bounding box center [214, 251] width 7 height 7
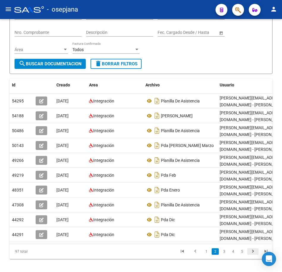
click at [252, 255] on icon "go to next page" at bounding box center [253, 251] width 8 height 7
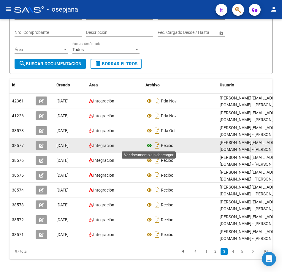
click at [148, 145] on icon at bounding box center [149, 145] width 8 height 7
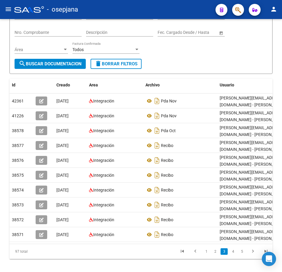
drag, startPoint x: 173, startPoint y: 53, endPoint x: 172, endPoint y: 56, distance: 3.0
click at [173, 53] on div "Filtros Id 27275405030 CUIT / Razón Social Pto. Venta Nro. Comprobante Descripc…" at bounding box center [141, 33] width 253 height 51
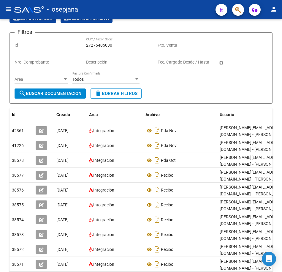
scroll to position [0, 0]
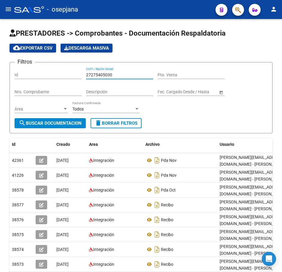
drag, startPoint x: 118, startPoint y: 74, endPoint x: 45, endPoint y: 75, distance: 72.4
click at [44, 73] on div "Filtros Id 27275405030 CUIT / Razón Social Pto. Venta Nro. Comprobante Descripc…" at bounding box center [141, 92] width 253 height 51
paste input "7454934"
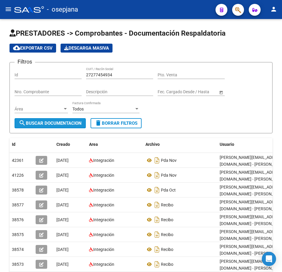
click at [67, 125] on span "search Buscar Documentacion" at bounding box center [50, 122] width 63 height 5
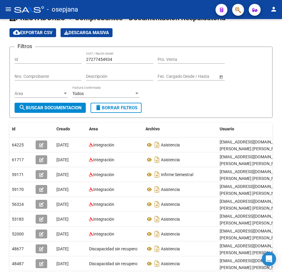
scroll to position [59, 0]
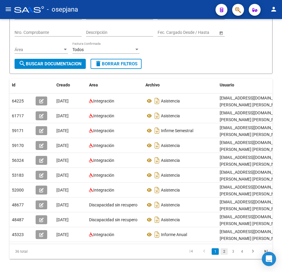
click at [222, 255] on link "2" at bounding box center [223, 251] width 7 height 7
click at [252, 255] on icon "go to next page" at bounding box center [253, 251] width 8 height 7
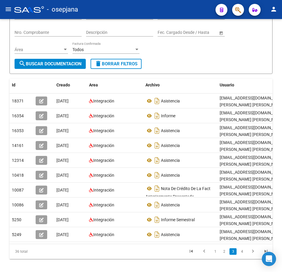
click at [252, 255] on icon "go to next page" at bounding box center [253, 251] width 8 height 7
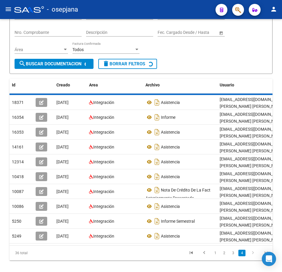
scroll to position [20, 0]
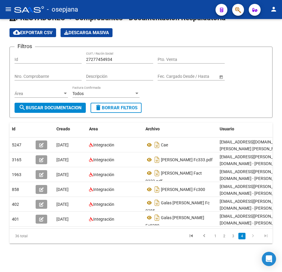
click at [200, 91] on div "Filtros Id 27277454934 CUIT / Razón Social Pto. Venta Nro. Comprobante Descripc…" at bounding box center [141, 77] width 253 height 51
drag, startPoint x: 111, startPoint y: 54, endPoint x: 51, endPoint y: 49, distance: 60.4
click at [63, 52] on div "Filtros Id 27277454934 CUIT / Razón Social Pto. Venta Nro. Comprobante Descripc…" at bounding box center [141, 77] width 253 height 51
paste input "9361399"
click at [73, 105] on span "search Buscar Documentacion" at bounding box center [50, 107] width 63 height 5
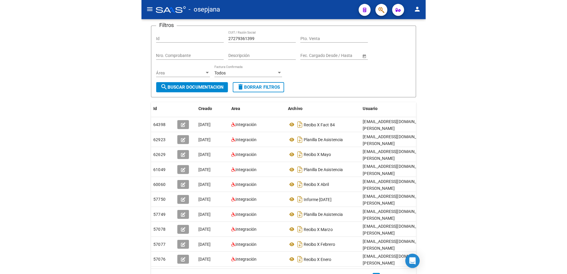
scroll to position [50, 0]
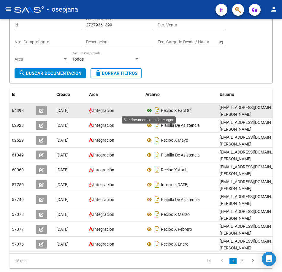
click at [149, 110] on icon at bounding box center [149, 110] width 8 height 7
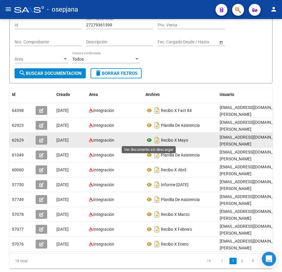
click at [148, 140] on icon at bounding box center [149, 139] width 8 height 7
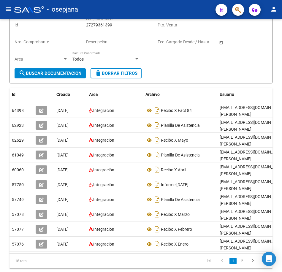
click at [240, 49] on div "Filtros Id 27279361399 CUIT / Razón Social Pto. Venta Nro. Comprobante Descripc…" at bounding box center [141, 42] width 253 height 51
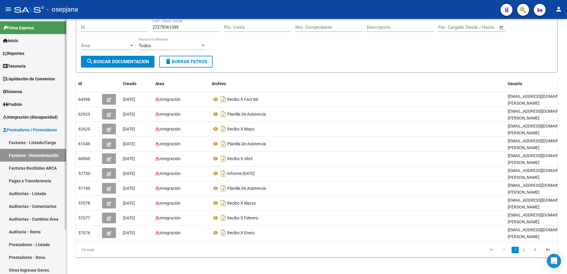
click at [50, 157] on link "Facturas - Documentación" at bounding box center [33, 155] width 66 height 13
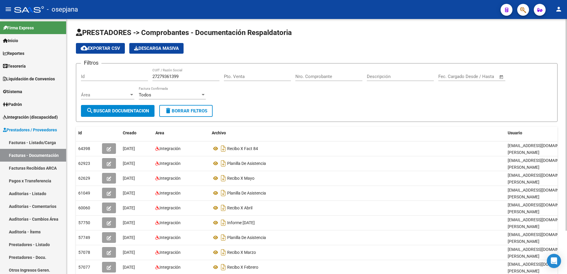
scroll to position [0, 0]
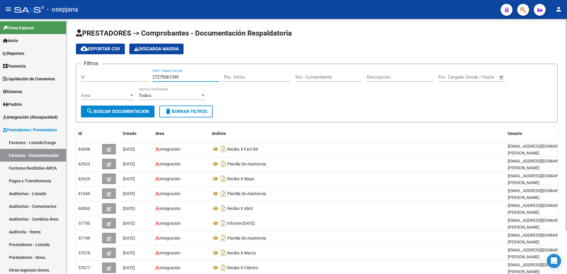
drag, startPoint x: 168, startPoint y: 74, endPoint x: 102, endPoint y: 65, distance: 66.8
click at [103, 66] on form "Filtros Id 27279361399 CUIT / Razón Social Pto. Venta Nro. Comprobante Descripc…" at bounding box center [317, 93] width 482 height 59
paste input "87023826"
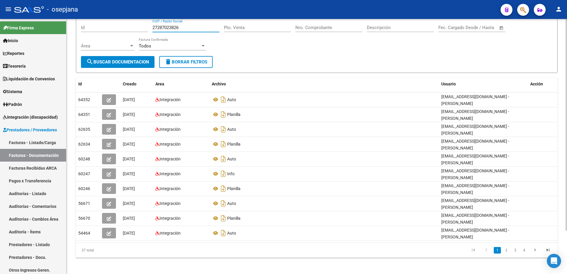
scroll to position [52, 0]
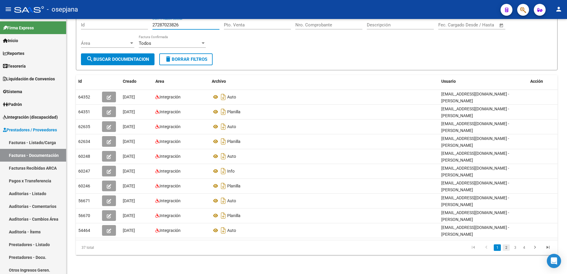
type input "27287023826"
click at [507, 250] on link "2" at bounding box center [506, 247] width 7 height 7
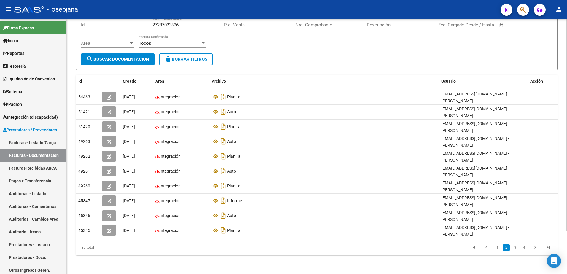
click at [516, 250] on link "3" at bounding box center [515, 247] width 7 height 7
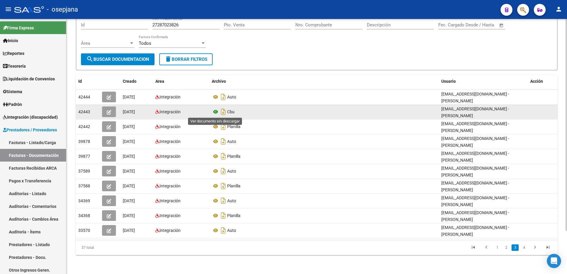
click at [217, 112] on icon at bounding box center [216, 111] width 8 height 7
